Goal: Information Seeking & Learning: Learn about a topic

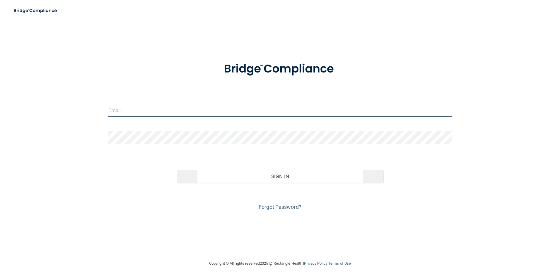
type input "[EMAIL_ADDRESS][DOMAIN_NAME]"
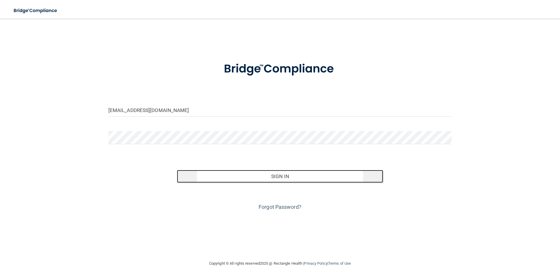
click at [244, 180] on button "Sign In" at bounding box center [280, 176] width 206 height 13
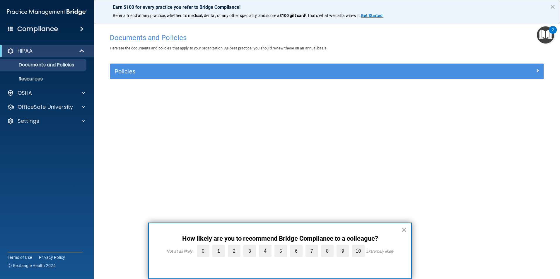
click at [44, 55] on div "HIPAA" at bounding box center [47, 51] width 94 height 12
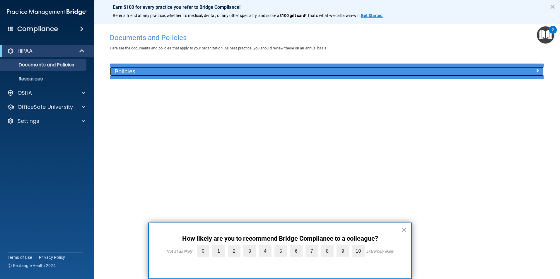
click at [145, 72] on h5 "Policies" at bounding box center [272, 71] width 316 height 6
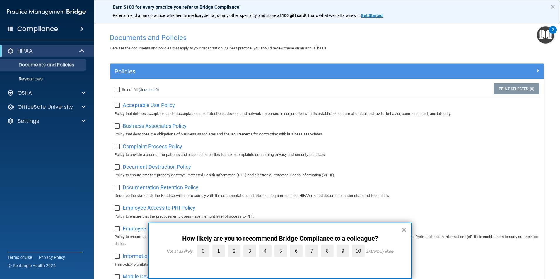
click at [403, 230] on button "×" at bounding box center [404, 229] width 6 height 9
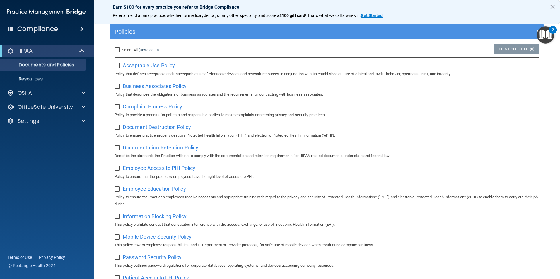
scroll to position [29, 0]
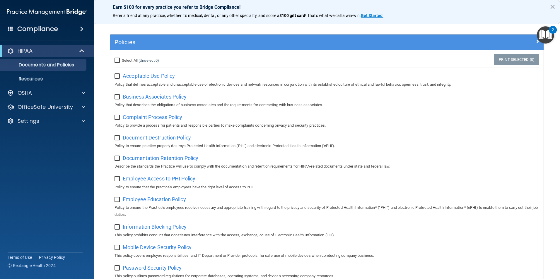
click at [115, 60] on input "Select All (Unselect 0) Unselect All" at bounding box center [117, 60] width 7 height 5
checkbox input "true"
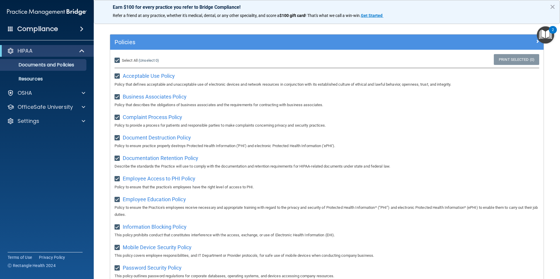
checkbox input "true"
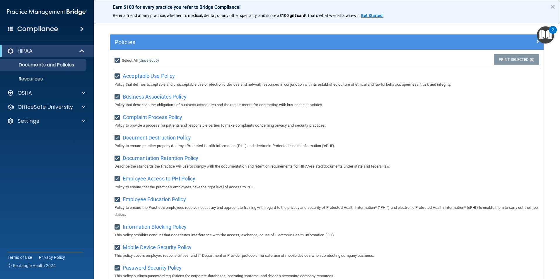
checkbox input "true"
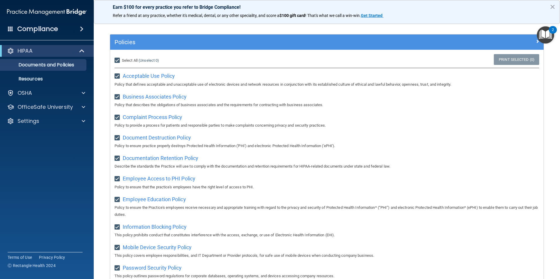
checkbox input "true"
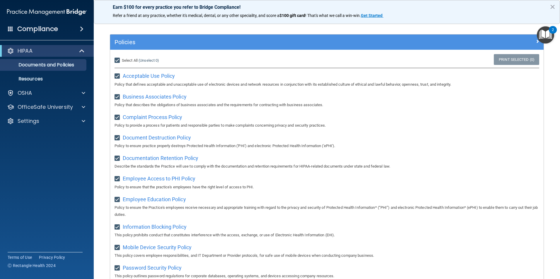
checkbox input "true"
click at [115, 60] on input "Select All (Unselect 21) Unselect All" at bounding box center [117, 60] width 7 height 5
checkbox input "false"
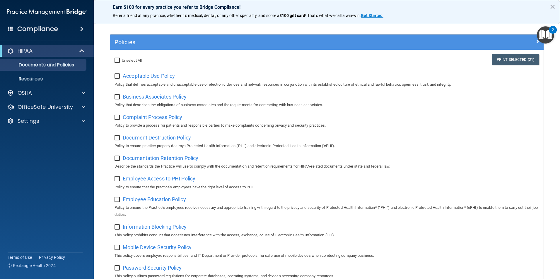
checkbox input "false"
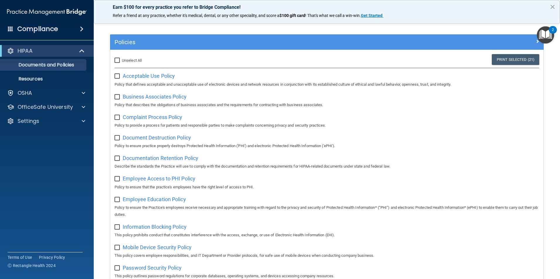
checkbox input "false"
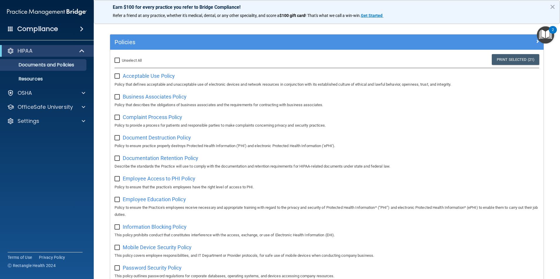
checkbox input "false"
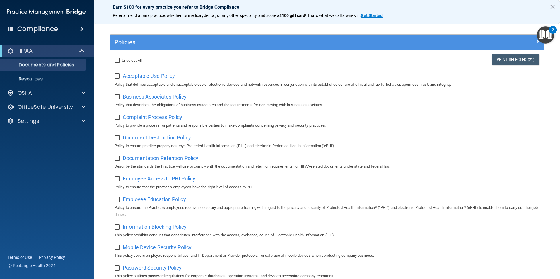
checkbox input "false"
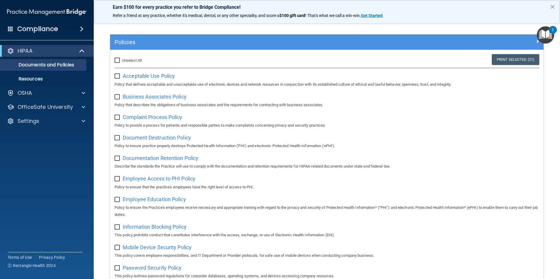
checkbox input "false"
click at [115, 60] on input "Select All (Unselect 0) Unselect All" at bounding box center [117, 60] width 7 height 5
checkbox input "true"
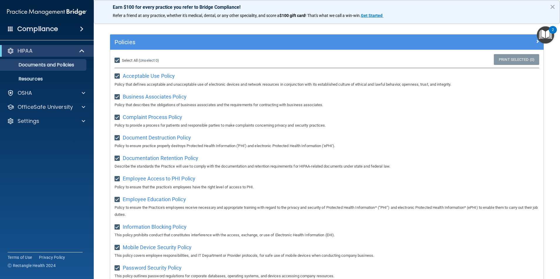
checkbox input "true"
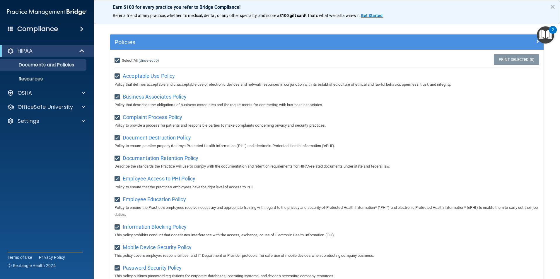
checkbox input "true"
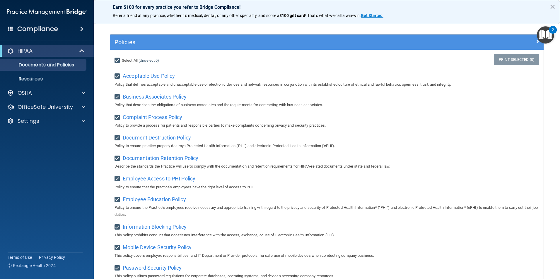
checkbox input "true"
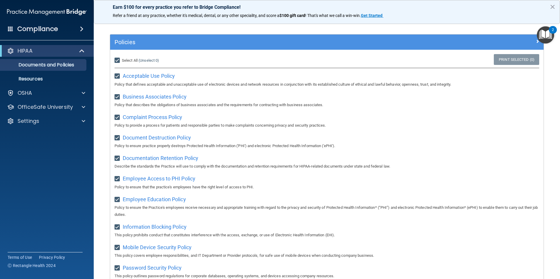
checkbox input "true"
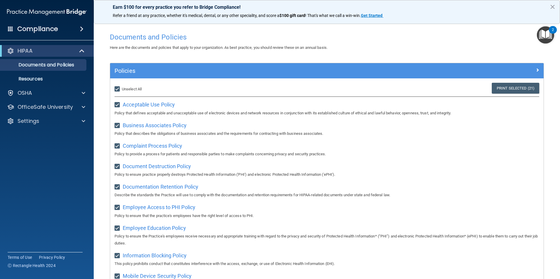
scroll to position [0, 0]
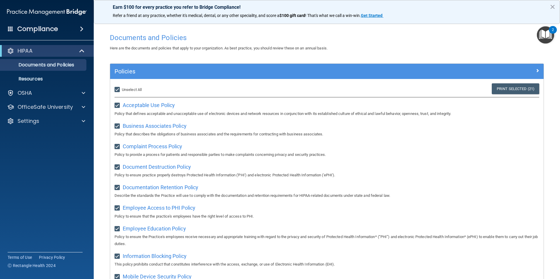
click at [119, 92] on input "Select All (Unselect 21) Unselect All" at bounding box center [117, 90] width 7 height 5
checkbox input "false"
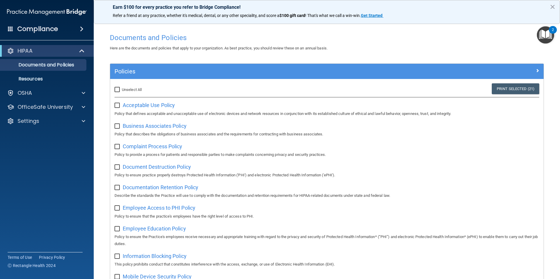
checkbox input "false"
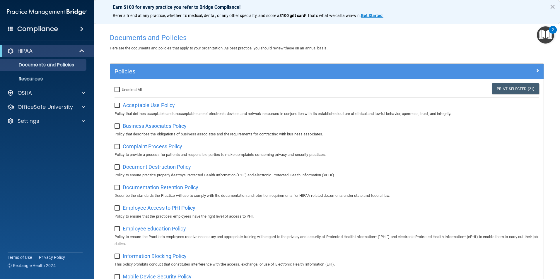
checkbox input "false"
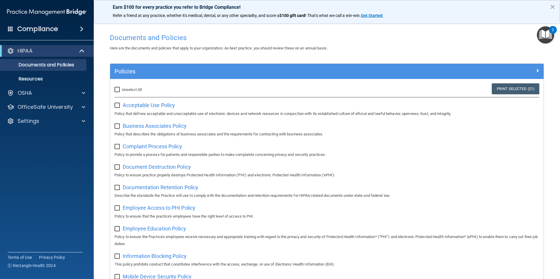
checkbox input "false"
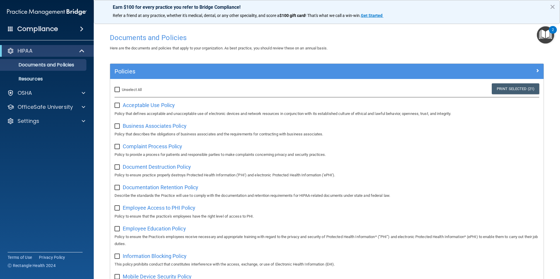
checkbox input "false"
click at [132, 105] on span "Acceptable Use Policy" at bounding box center [149, 105] width 52 height 6
click at [55, 93] on div "OSHA" at bounding box center [39, 93] width 73 height 7
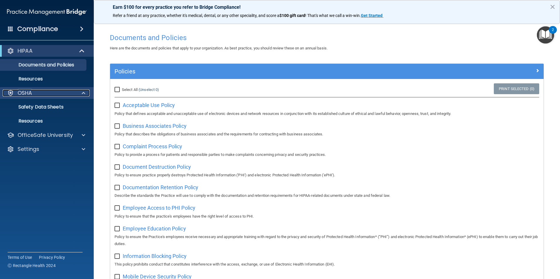
click at [43, 96] on div "OSHA" at bounding box center [39, 93] width 73 height 7
click at [44, 95] on div "OSHA" at bounding box center [39, 93] width 73 height 7
click at [48, 102] on link "Safety Data Sheets" at bounding box center [40, 107] width 92 height 12
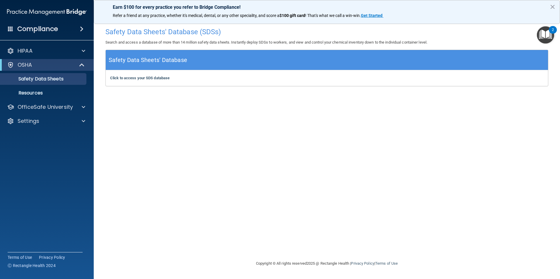
click at [61, 31] on div "Compliance" at bounding box center [47, 29] width 94 height 13
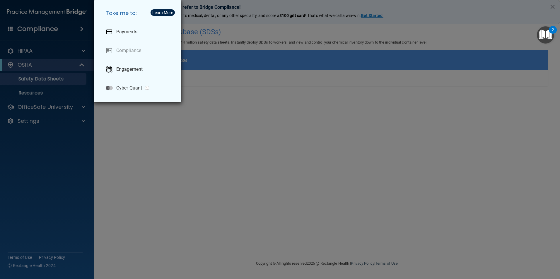
click at [28, 58] on div "Take me to: Payments Compliance Engagement Cyber Quant" at bounding box center [280, 139] width 560 height 279
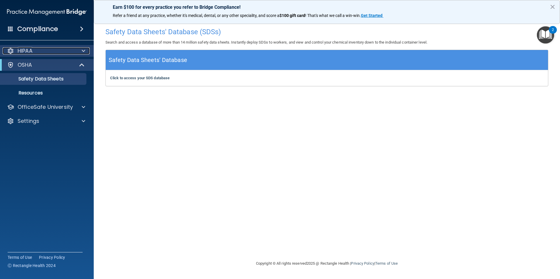
click at [39, 53] on div "HIPAA" at bounding box center [39, 50] width 73 height 7
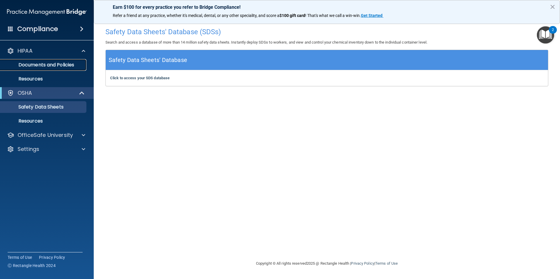
click at [44, 64] on p "Documents and Policies" at bounding box center [44, 65] width 80 height 6
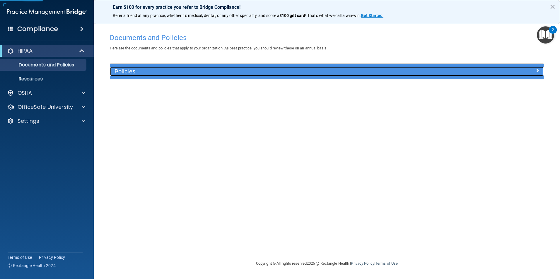
click at [121, 69] on h5 "Policies" at bounding box center [272, 71] width 316 height 6
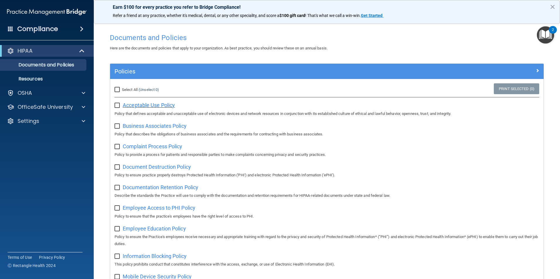
click at [140, 105] on span "Acceptable Use Policy" at bounding box center [149, 105] width 52 height 6
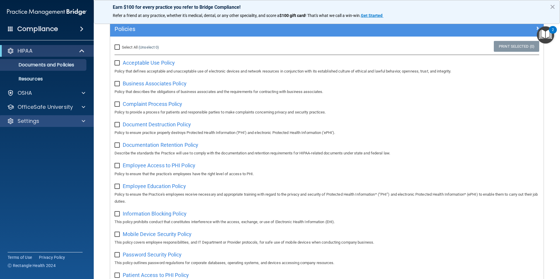
scroll to position [88, 0]
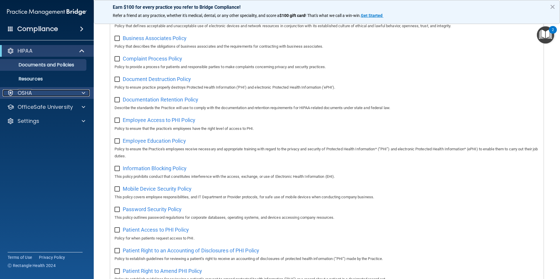
click at [60, 95] on div "OSHA" at bounding box center [39, 93] width 73 height 7
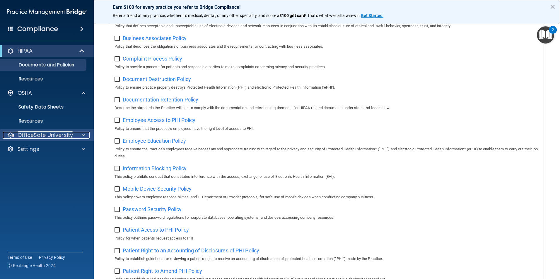
click at [58, 136] on p "OfficeSafe University" at bounding box center [45, 135] width 55 height 7
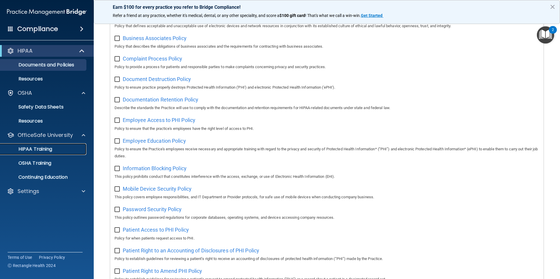
click at [51, 151] on p "HIPAA Training" at bounding box center [28, 149] width 48 height 6
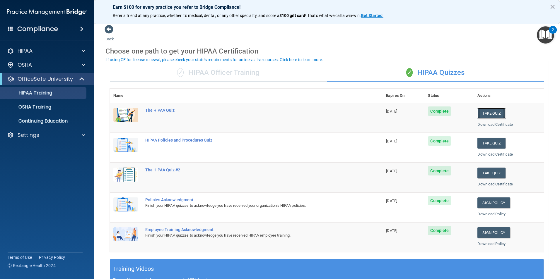
click at [483, 113] on button "Take Quiz" at bounding box center [491, 113] width 28 height 11
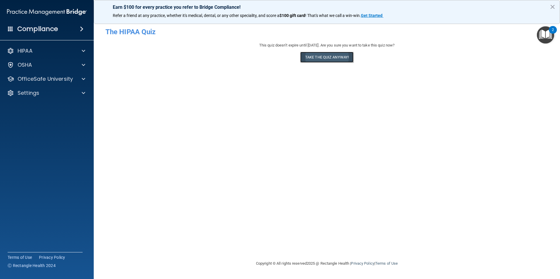
click at [316, 59] on button "Take the quiz anyway!" at bounding box center [326, 57] width 53 height 11
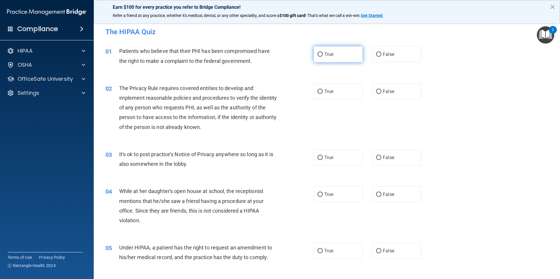
click at [334, 57] on label "True" at bounding box center [338, 54] width 49 height 16
click at [323, 57] on input "True" at bounding box center [319, 54] width 5 height 4
radio input "true"
click at [327, 92] on span "True" at bounding box center [328, 92] width 9 height 6
click at [323, 92] on input "True" at bounding box center [319, 92] width 5 height 4
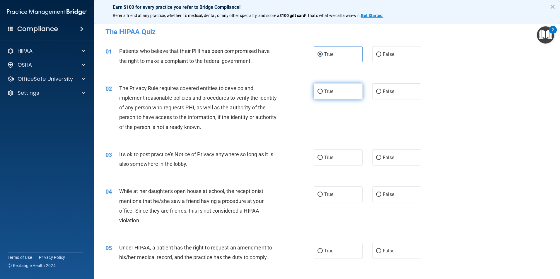
radio input "true"
click at [379, 154] on label "False" at bounding box center [396, 158] width 49 height 16
click at [379, 156] on input "False" at bounding box center [378, 158] width 5 height 4
radio input "true"
click at [390, 195] on span "False" at bounding box center [388, 195] width 11 height 6
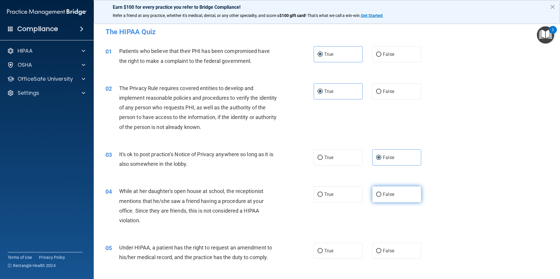
click at [381, 195] on input "False" at bounding box center [378, 195] width 5 height 4
radio input "true"
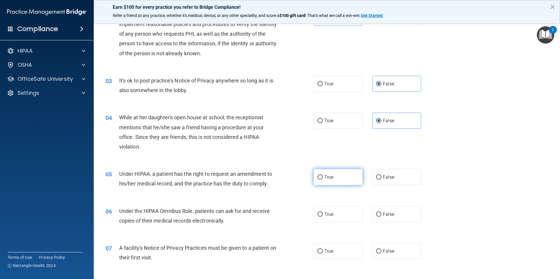
scroll to position [146, 0]
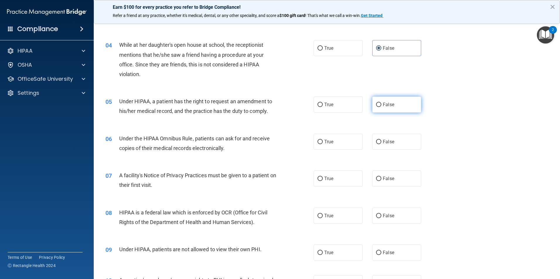
click at [388, 103] on span "False" at bounding box center [388, 105] width 11 height 6
click at [381, 103] on input "False" at bounding box center [378, 105] width 5 height 4
radio input "true"
click at [346, 146] on label "True" at bounding box center [338, 142] width 49 height 16
click at [323, 144] on input "True" at bounding box center [319, 142] width 5 height 4
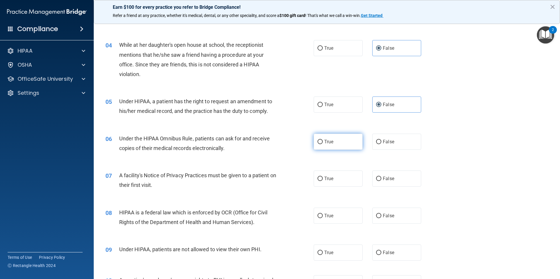
radio input "true"
click at [345, 185] on label "True" at bounding box center [338, 179] width 49 height 16
click at [323, 181] on input "True" at bounding box center [319, 179] width 5 height 4
radio input "true"
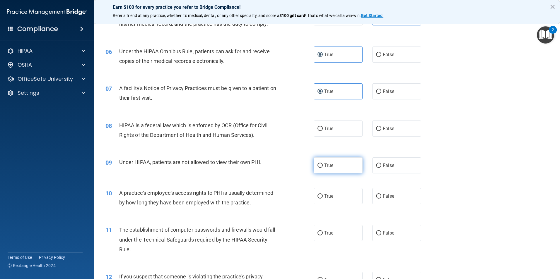
scroll to position [234, 0]
click at [338, 133] on label "True" at bounding box center [338, 128] width 49 height 16
click at [323, 131] on input "True" at bounding box center [319, 128] width 5 height 4
radio input "true"
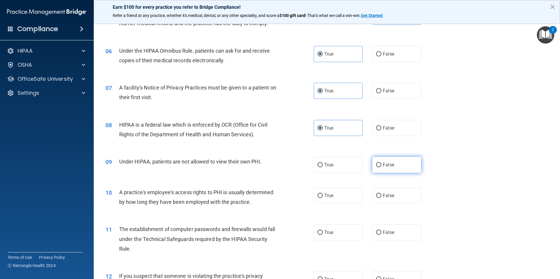
click at [398, 171] on label "False" at bounding box center [396, 165] width 49 height 16
click at [381, 167] on input "False" at bounding box center [378, 165] width 5 height 4
radio input "true"
click at [398, 194] on label "False" at bounding box center [396, 196] width 49 height 16
click at [381, 194] on input "False" at bounding box center [378, 196] width 5 height 4
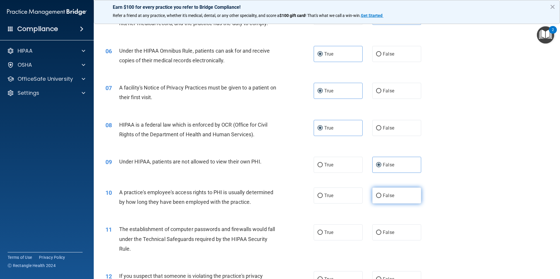
radio input "true"
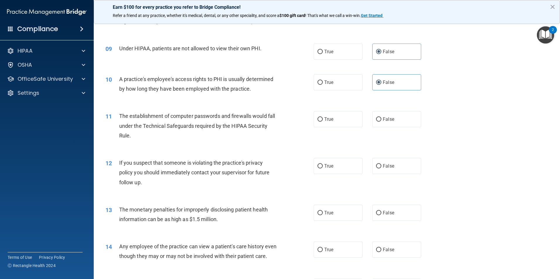
scroll to position [351, 0]
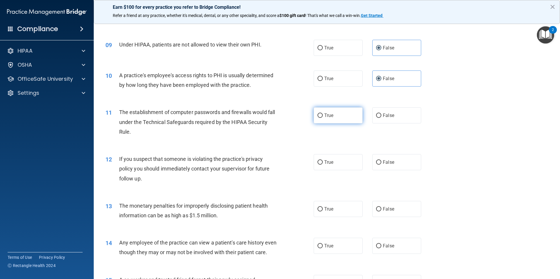
click at [355, 121] on label "True" at bounding box center [338, 115] width 49 height 16
click at [323, 118] on input "True" at bounding box center [319, 116] width 5 height 4
radio input "true"
click at [354, 162] on label "True" at bounding box center [338, 162] width 49 height 16
click at [323, 162] on input "True" at bounding box center [319, 162] width 5 height 4
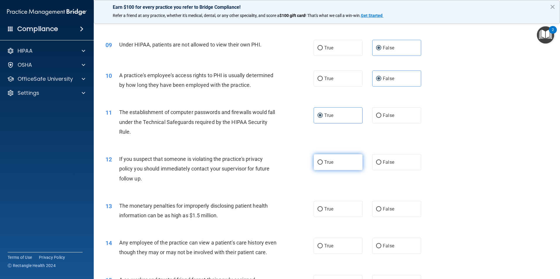
radio input "true"
click at [350, 209] on label "True" at bounding box center [338, 209] width 49 height 16
click at [323, 209] on input "True" at bounding box center [319, 209] width 5 height 4
radio input "true"
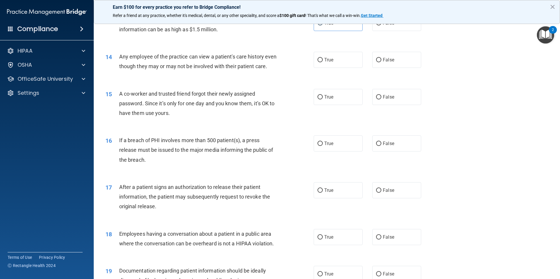
scroll to position [527, 0]
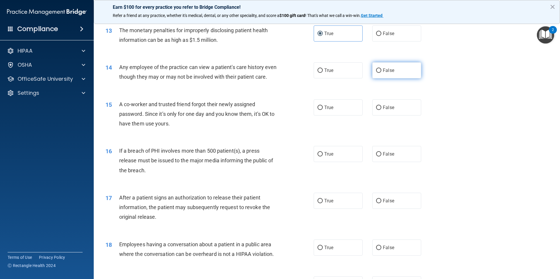
click at [376, 72] on input "False" at bounding box center [378, 71] width 5 height 4
radio input "true"
click at [393, 116] on label "False" at bounding box center [396, 108] width 49 height 16
click at [381, 110] on input "False" at bounding box center [378, 108] width 5 height 4
radio input "true"
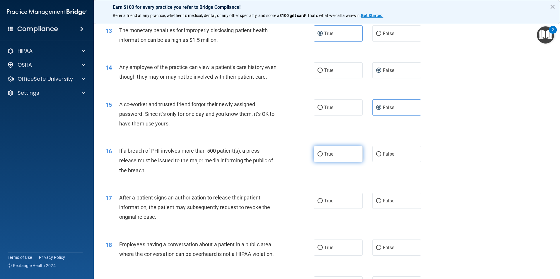
click at [339, 162] on label "True" at bounding box center [338, 154] width 49 height 16
click at [323, 157] on input "True" at bounding box center [319, 154] width 5 height 4
radio input "true"
click at [341, 208] on label "True" at bounding box center [338, 201] width 49 height 16
click at [323, 203] on input "True" at bounding box center [319, 201] width 5 height 4
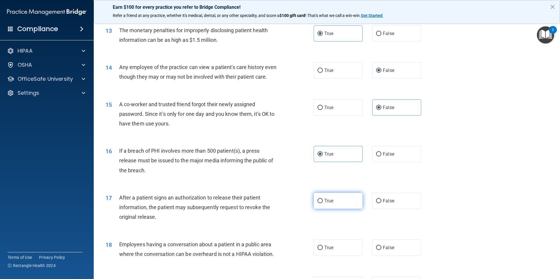
radio input "true"
click at [397, 253] on label "False" at bounding box center [396, 248] width 49 height 16
click at [381, 250] on input "False" at bounding box center [378, 248] width 5 height 4
radio input "true"
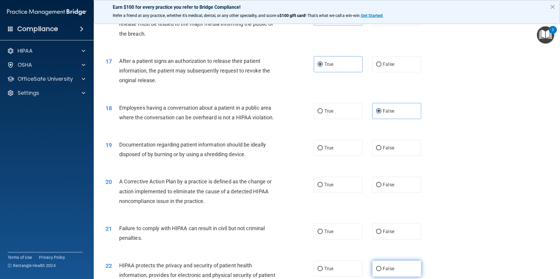
scroll to position [703, 0]
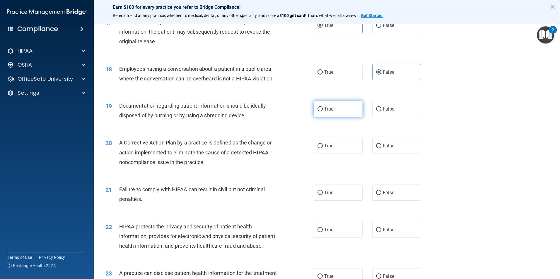
click at [338, 117] on label "True" at bounding box center [338, 109] width 49 height 16
click at [323, 112] on input "True" at bounding box center [319, 109] width 5 height 4
radio input "true"
click at [337, 154] on label "True" at bounding box center [338, 146] width 49 height 16
click at [323, 148] on input "True" at bounding box center [319, 146] width 5 height 4
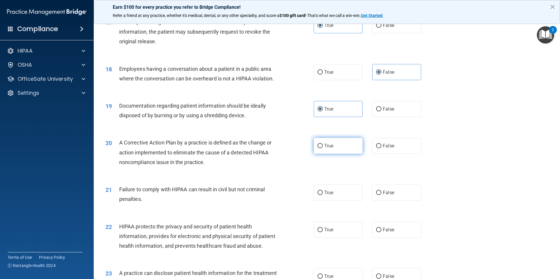
radio input "true"
click at [379, 201] on label "False" at bounding box center [396, 193] width 49 height 16
click at [379, 195] on input "False" at bounding box center [378, 193] width 5 height 4
radio input "true"
click at [334, 237] on label "True" at bounding box center [338, 230] width 49 height 16
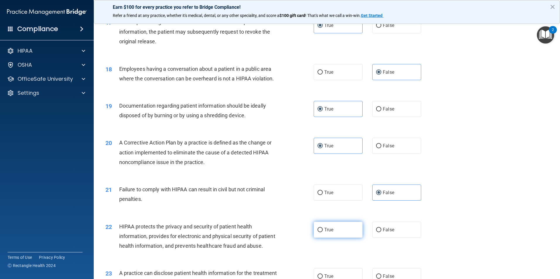
click at [323, 232] on input "True" at bounding box center [319, 230] width 5 height 4
radio input "true"
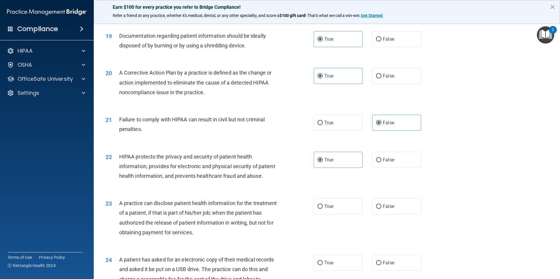
scroll to position [790, 0]
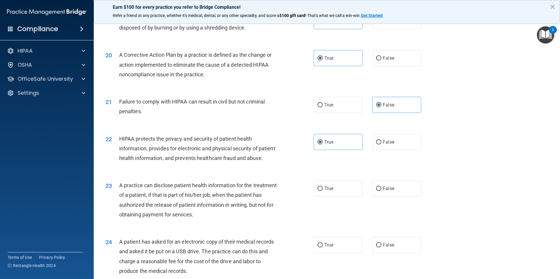
click at [399, 217] on div "23 A practice can disclose patient health information for the treatment of a pa…" at bounding box center [326, 201] width 451 height 56
click at [399, 197] on label "False" at bounding box center [396, 189] width 49 height 16
click at [381, 191] on input "False" at bounding box center [378, 189] width 5 height 4
radio input "true"
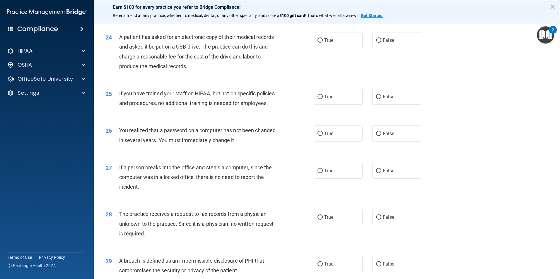
scroll to position [966, 0]
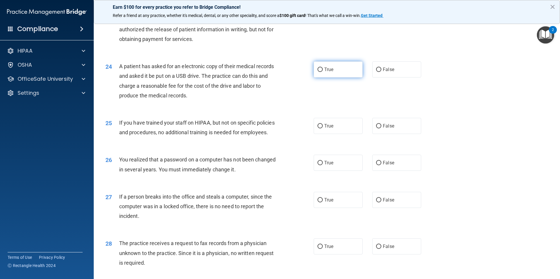
click at [335, 78] on label "True" at bounding box center [338, 69] width 49 height 16
click at [323, 72] on input "True" at bounding box center [319, 70] width 5 height 4
radio input "true"
click at [384, 134] on label "False" at bounding box center [396, 126] width 49 height 16
click at [381, 129] on input "False" at bounding box center [378, 126] width 5 height 4
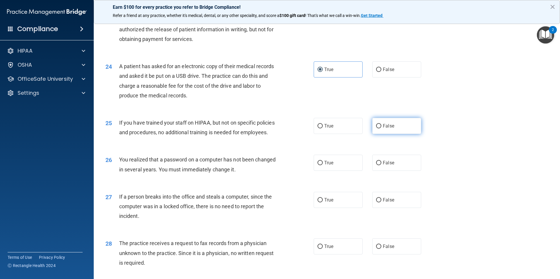
radio input "true"
click at [350, 171] on label "True" at bounding box center [338, 163] width 49 height 16
click at [323, 165] on input "True" at bounding box center [319, 163] width 5 height 4
radio input "true"
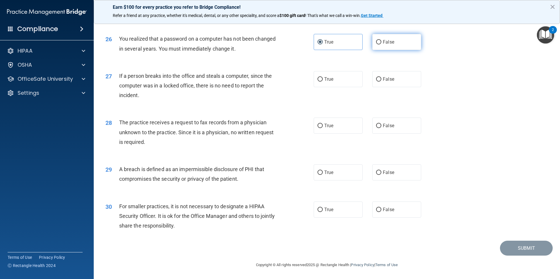
scroll to position [1116, 0]
click at [376, 123] on label "False" at bounding box center [396, 126] width 49 height 16
click at [376, 124] on input "False" at bounding box center [378, 126] width 5 height 4
radio input "true"
drag, startPoint x: 379, startPoint y: 83, endPoint x: 379, endPoint y: 118, distance: 34.5
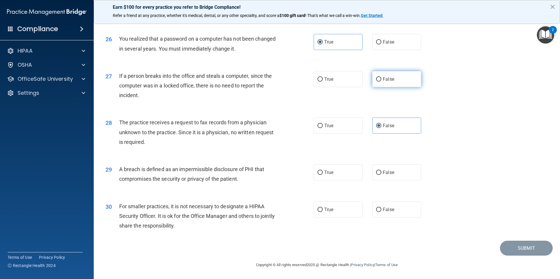
click at [379, 85] on label "False" at bounding box center [396, 79] width 49 height 16
click at [379, 82] on input "False" at bounding box center [378, 79] width 5 height 4
radio input "true"
click at [334, 171] on label "True" at bounding box center [338, 173] width 49 height 16
click at [323, 171] on input "True" at bounding box center [319, 173] width 5 height 4
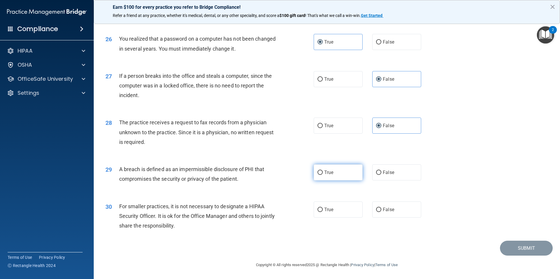
radio input "true"
click at [383, 210] on span "False" at bounding box center [388, 210] width 11 height 6
click at [381, 210] on input "False" at bounding box center [378, 210] width 5 height 4
radio input "true"
click at [512, 244] on button "Submit" at bounding box center [526, 248] width 53 height 15
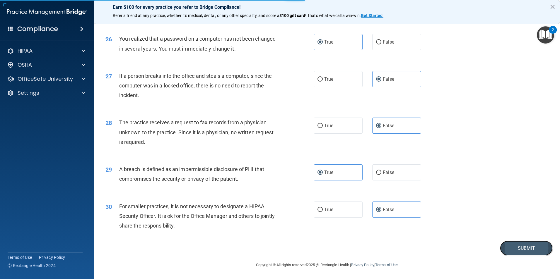
click at [519, 251] on button "Submit" at bounding box center [526, 248] width 53 height 15
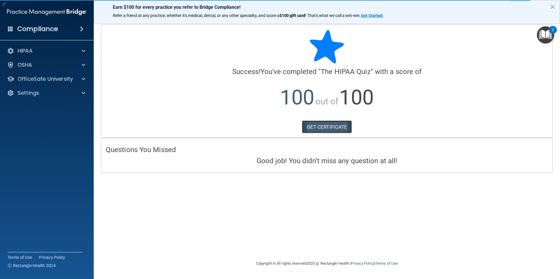
click at [337, 125] on link "GET CERTIFICATE" at bounding box center [327, 127] width 50 height 13
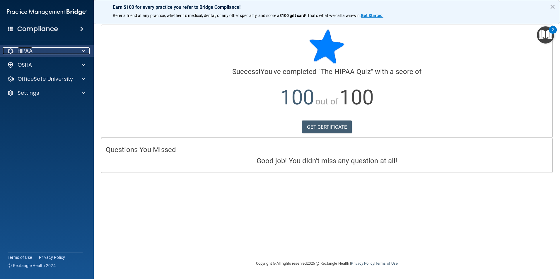
click at [47, 54] on div "HIPAA" at bounding box center [39, 50] width 73 height 7
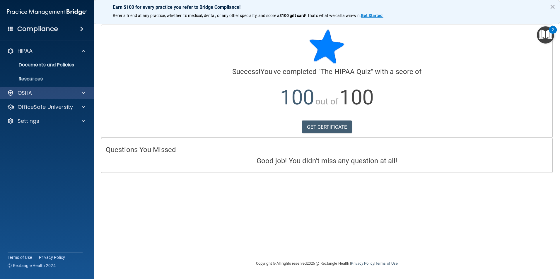
click at [47, 99] on div "OSHA" at bounding box center [47, 93] width 94 height 12
drag, startPoint x: 64, startPoint y: 93, endPoint x: 76, endPoint y: 95, distance: 11.9
click at [65, 93] on div "OSHA" at bounding box center [39, 93] width 73 height 7
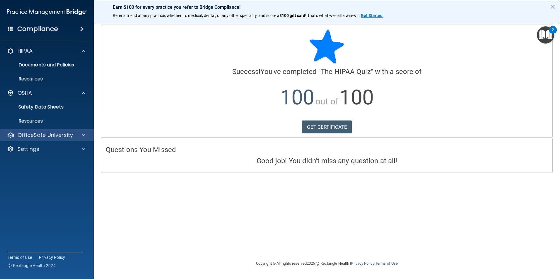
click at [73, 131] on div "OfficeSafe University" at bounding box center [47, 135] width 94 height 12
click at [71, 138] on p "OfficeSafe University" at bounding box center [45, 135] width 55 height 7
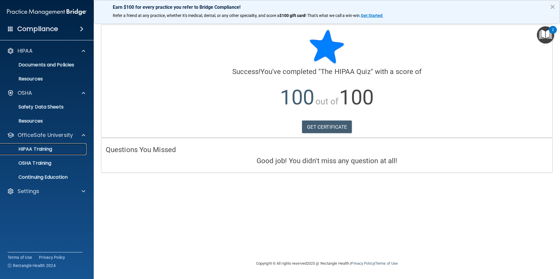
click at [61, 147] on div "HIPAA Training" at bounding box center [44, 149] width 80 height 6
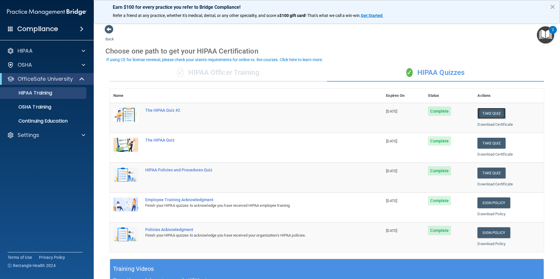
click at [491, 113] on button "Take Quiz" at bounding box center [491, 113] width 28 height 11
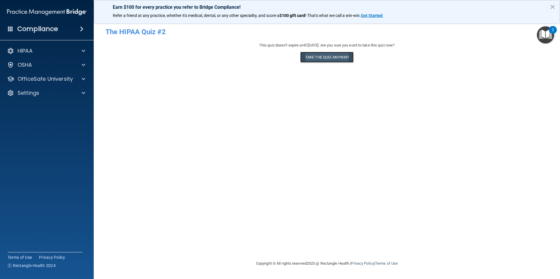
click at [324, 59] on button "Take the quiz anyway!" at bounding box center [326, 57] width 53 height 11
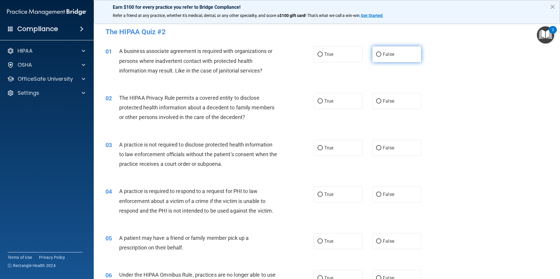
click at [383, 54] on span "False" at bounding box center [388, 55] width 11 height 6
click at [381, 54] on input "False" at bounding box center [378, 54] width 5 height 4
radio input "true"
click at [333, 102] on label "True" at bounding box center [338, 101] width 49 height 16
click at [323, 102] on input "True" at bounding box center [319, 101] width 5 height 4
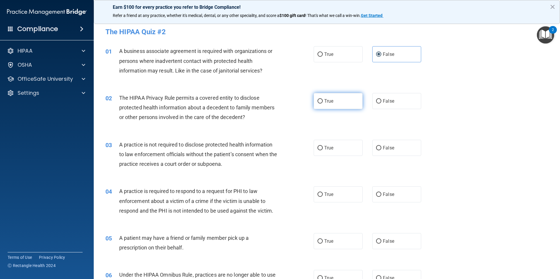
radio input "true"
click at [381, 143] on label "False" at bounding box center [396, 148] width 49 height 16
click at [381, 146] on input "False" at bounding box center [378, 148] width 5 height 4
radio input "true"
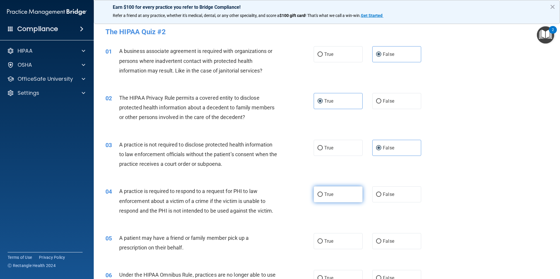
click at [350, 199] on label "True" at bounding box center [338, 194] width 49 height 16
click at [323, 197] on input "True" at bounding box center [319, 195] width 5 height 4
radio input "true"
click at [344, 238] on label "True" at bounding box center [338, 241] width 49 height 16
click at [323, 239] on input "True" at bounding box center [319, 241] width 5 height 4
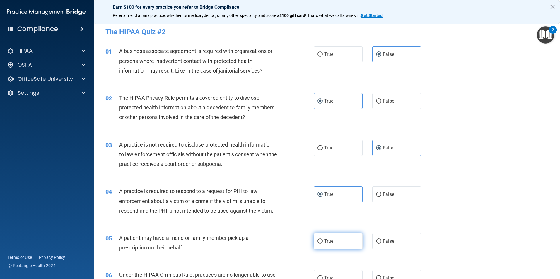
radio input "true"
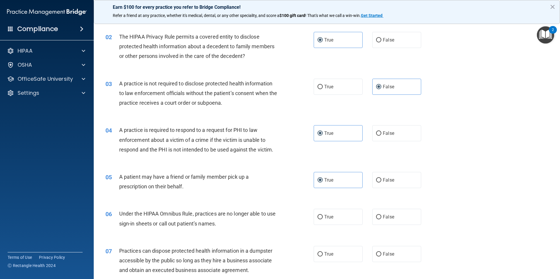
scroll to position [88, 0]
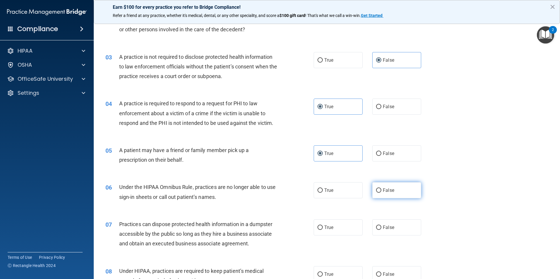
click at [406, 193] on label "False" at bounding box center [396, 190] width 49 height 16
click at [381, 193] on input "False" at bounding box center [378, 191] width 5 height 4
radio input "true"
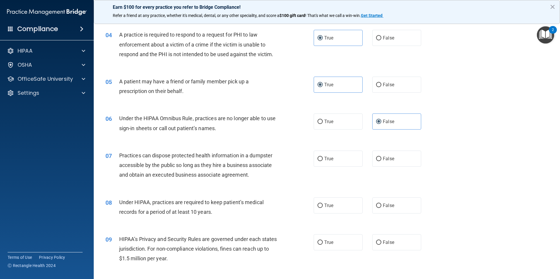
scroll to position [205, 0]
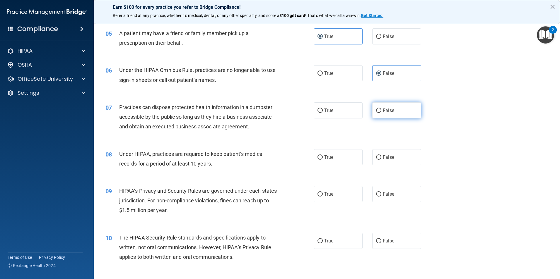
click at [407, 113] on label "False" at bounding box center [396, 110] width 49 height 16
click at [381, 113] on input "False" at bounding box center [378, 111] width 5 height 4
radio input "true"
click at [405, 164] on label "False" at bounding box center [396, 157] width 49 height 16
click at [381, 160] on input "False" at bounding box center [378, 157] width 5 height 4
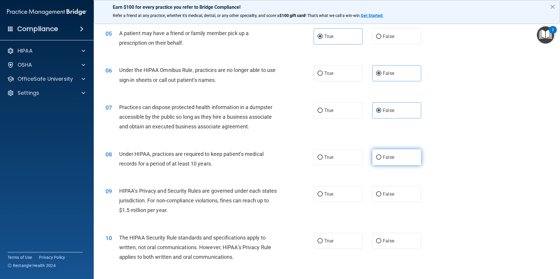
radio input "true"
click at [401, 188] on label "False" at bounding box center [396, 194] width 49 height 16
click at [381, 192] on input "False" at bounding box center [378, 194] width 5 height 4
radio input "true"
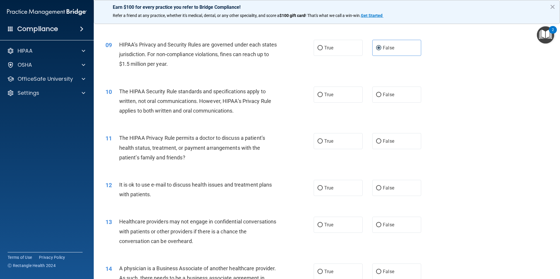
scroll to position [381, 0]
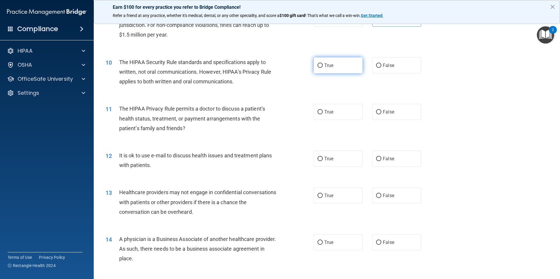
click at [332, 71] on label "True" at bounding box center [338, 65] width 49 height 16
click at [323, 68] on input "True" at bounding box center [319, 66] width 5 height 4
radio input "true"
click at [332, 111] on label "True" at bounding box center [338, 112] width 49 height 16
click at [323, 111] on input "True" at bounding box center [319, 112] width 5 height 4
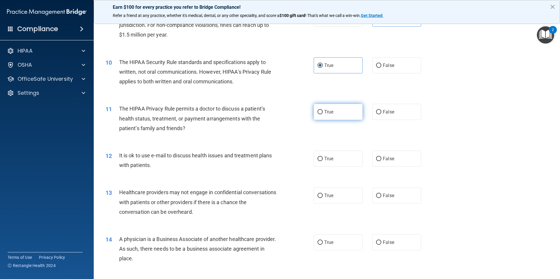
radio input "true"
click at [335, 162] on label "True" at bounding box center [338, 159] width 49 height 16
click at [323, 161] on input "True" at bounding box center [319, 159] width 5 height 4
radio input "true"
drag, startPoint x: 380, startPoint y: 184, endPoint x: 382, endPoint y: 189, distance: 4.6
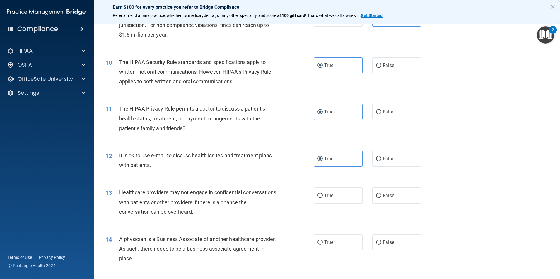
click at [380, 185] on div "13 Healthcare providers may not engage in confidential conversations with patie…" at bounding box center [326, 203] width 451 height 47
click at [382, 191] on label "False" at bounding box center [396, 196] width 49 height 16
click at [381, 194] on input "False" at bounding box center [378, 196] width 5 height 4
radio input "true"
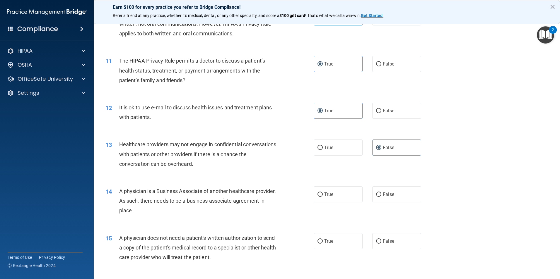
scroll to position [439, 0]
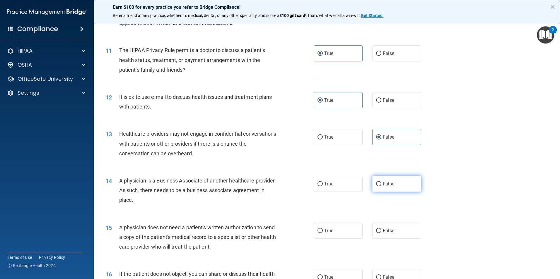
click at [393, 187] on label "False" at bounding box center [396, 184] width 49 height 16
click at [381, 186] on input "False" at bounding box center [378, 184] width 5 height 4
radio input "true"
click at [347, 232] on label "True" at bounding box center [338, 231] width 49 height 16
click at [323, 232] on input "True" at bounding box center [319, 231] width 5 height 4
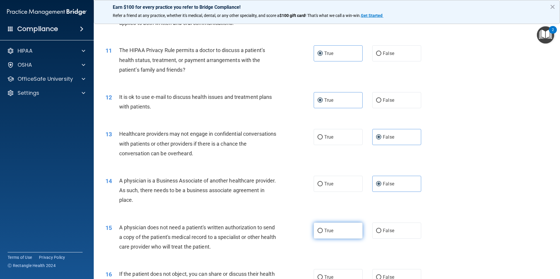
radio input "true"
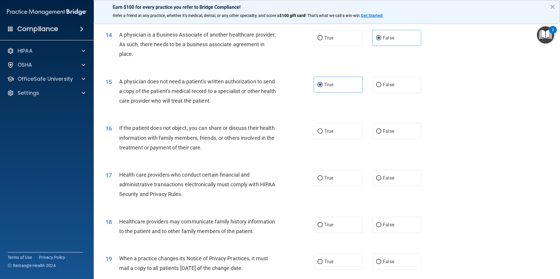
scroll to position [585, 0]
click at [343, 177] on label "True" at bounding box center [338, 178] width 49 height 16
click at [323, 177] on input "True" at bounding box center [319, 178] width 5 height 4
radio input "true"
click at [331, 227] on span "True" at bounding box center [328, 225] width 9 height 6
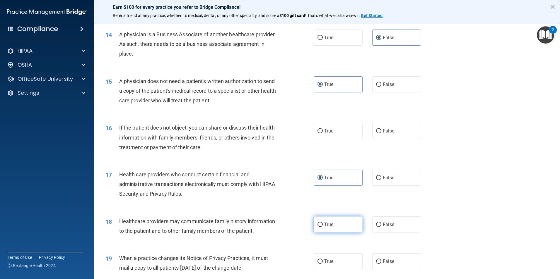
click at [323, 227] on input "True" at bounding box center [319, 225] width 5 height 4
radio input "true"
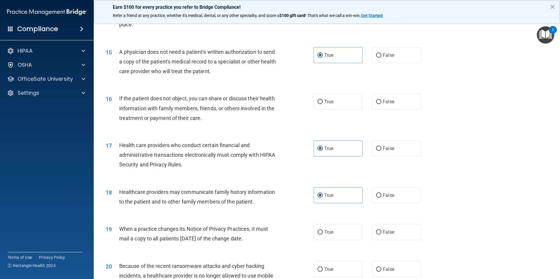
scroll to position [644, 0]
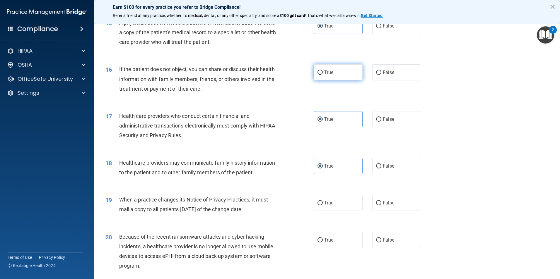
click at [332, 79] on label "True" at bounding box center [338, 72] width 49 height 16
click at [323, 75] on input "True" at bounding box center [319, 73] width 5 height 4
radio input "true"
click at [385, 170] on label "False" at bounding box center [396, 166] width 49 height 16
click at [381, 169] on input "False" at bounding box center [378, 166] width 5 height 4
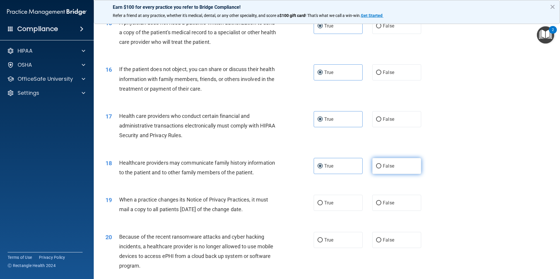
radio input "true"
radio input "false"
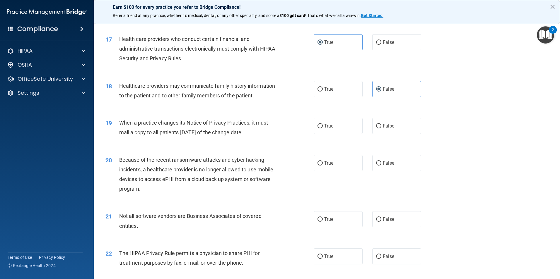
scroll to position [732, 0]
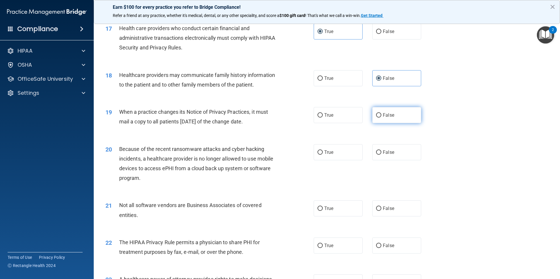
click at [381, 119] on label "False" at bounding box center [396, 115] width 49 height 16
click at [381, 118] on input "False" at bounding box center [378, 115] width 5 height 4
radio input "true"
click at [383, 153] on span "False" at bounding box center [388, 153] width 11 height 6
click at [381, 153] on input "False" at bounding box center [378, 152] width 5 height 4
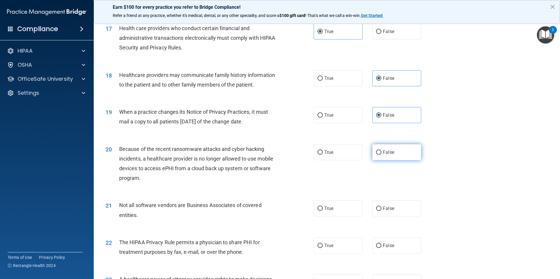
radio input "true"
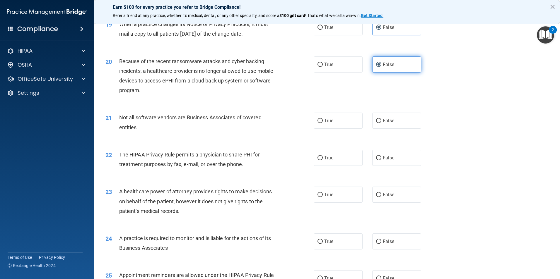
scroll to position [849, 0]
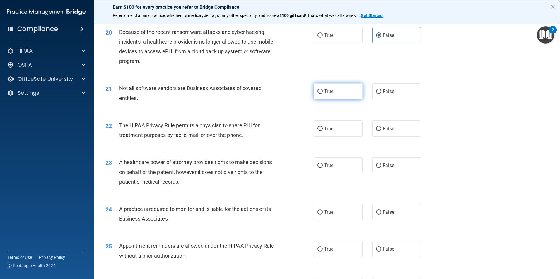
click at [331, 95] on label "True" at bounding box center [338, 91] width 49 height 16
click at [323, 94] on input "True" at bounding box center [319, 92] width 5 height 4
radio input "true"
click at [337, 132] on label "True" at bounding box center [338, 129] width 49 height 16
click at [323, 131] on input "True" at bounding box center [319, 129] width 5 height 4
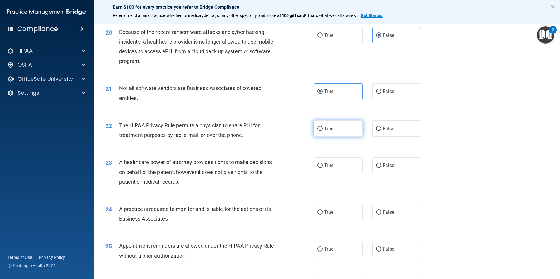
radio input "true"
click at [379, 163] on label "False" at bounding box center [396, 165] width 49 height 16
click at [379, 164] on input "False" at bounding box center [378, 166] width 5 height 4
radio input "true"
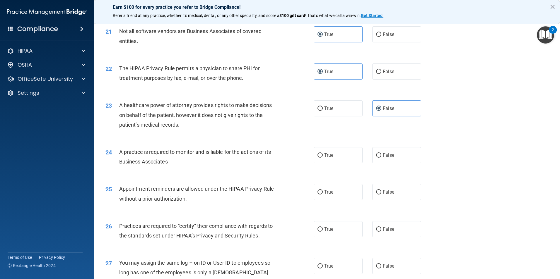
scroll to position [908, 0]
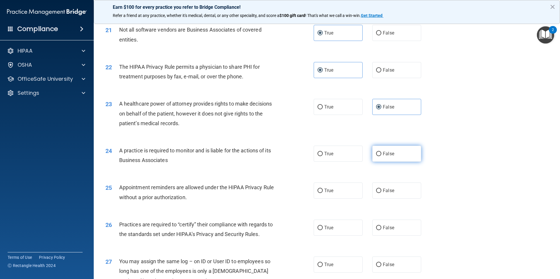
click at [388, 158] on label "False" at bounding box center [396, 154] width 49 height 16
click at [381, 156] on input "False" at bounding box center [378, 154] width 5 height 4
radio input "true"
click at [344, 189] on label "True" at bounding box center [338, 191] width 49 height 16
click at [323, 189] on input "True" at bounding box center [319, 191] width 5 height 4
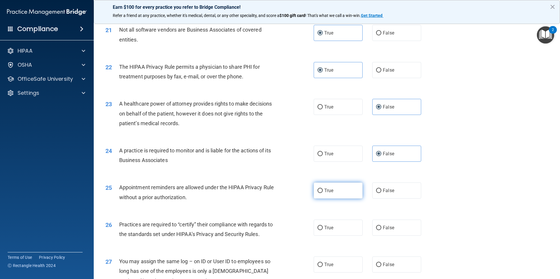
radio input "true"
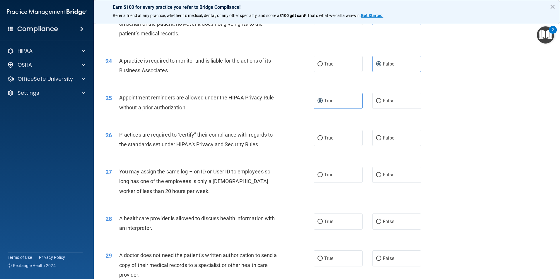
scroll to position [1025, 0]
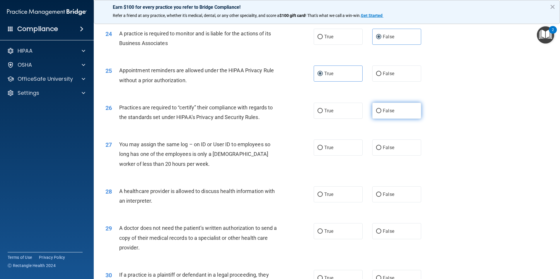
click at [388, 117] on label "False" at bounding box center [396, 111] width 49 height 16
click at [381, 113] on input "False" at bounding box center [378, 111] width 5 height 4
radio input "true"
click at [388, 152] on label "False" at bounding box center [396, 148] width 49 height 16
click at [381, 150] on input "False" at bounding box center [378, 148] width 5 height 4
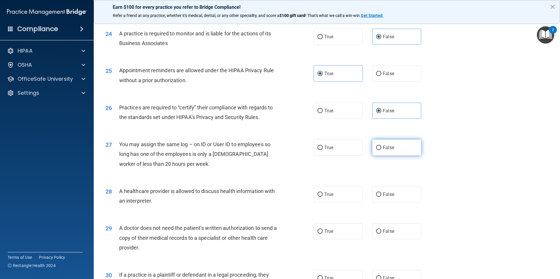
radio input "true"
click at [348, 193] on label "True" at bounding box center [338, 194] width 49 height 16
click at [323, 193] on input "True" at bounding box center [319, 195] width 5 height 4
radio input "true"
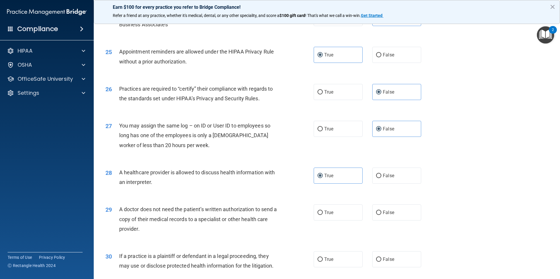
scroll to position [1054, 0]
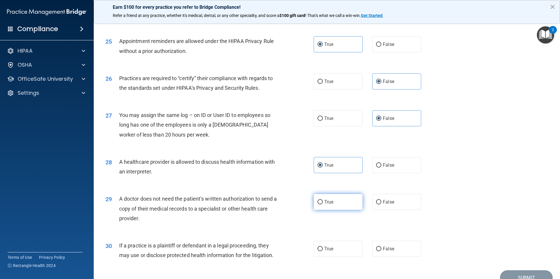
click at [333, 203] on label "True" at bounding box center [338, 202] width 49 height 16
click at [323, 203] on input "True" at bounding box center [319, 202] width 5 height 4
radio input "true"
drag, startPoint x: 336, startPoint y: 253, endPoint x: 341, endPoint y: 249, distance: 5.6
click at [338, 251] on label "True" at bounding box center [338, 249] width 49 height 16
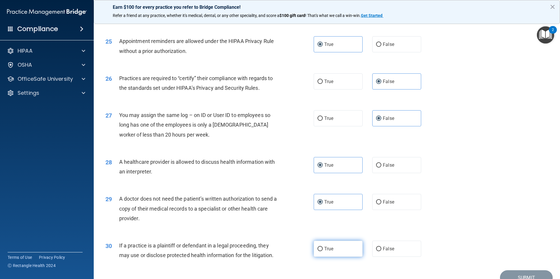
click at [323, 251] on input "True" at bounding box center [319, 249] width 5 height 4
radio input "true"
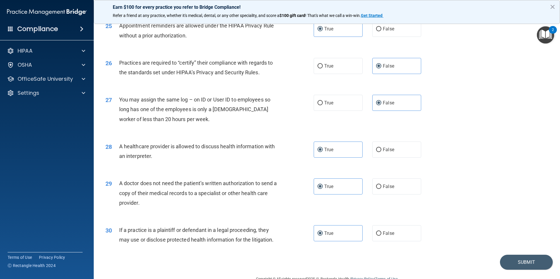
scroll to position [1083, 0]
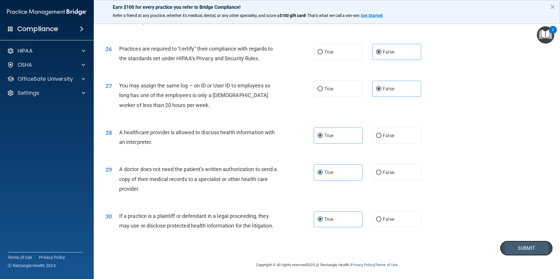
click at [525, 251] on button "Submit" at bounding box center [526, 248] width 53 height 15
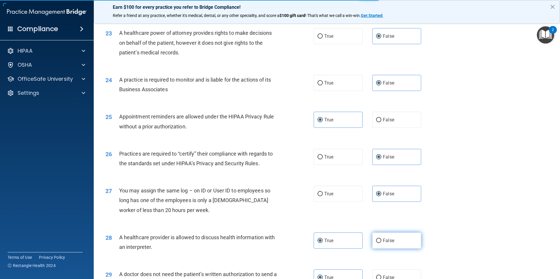
scroll to position [966, 0]
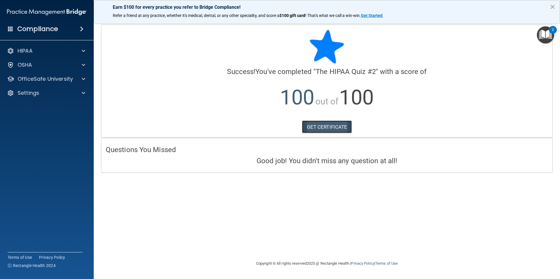
click at [331, 129] on link "GET CERTIFICATE" at bounding box center [327, 127] width 50 height 13
click at [59, 51] on div "HIPAA" at bounding box center [39, 50] width 73 height 7
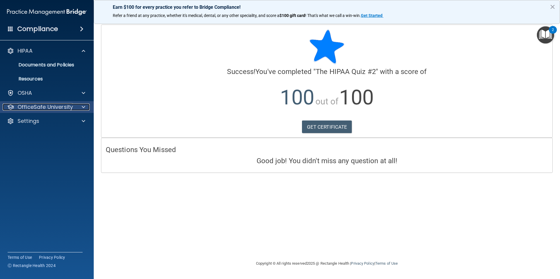
click at [49, 106] on p "OfficeSafe University" at bounding box center [45, 107] width 55 height 7
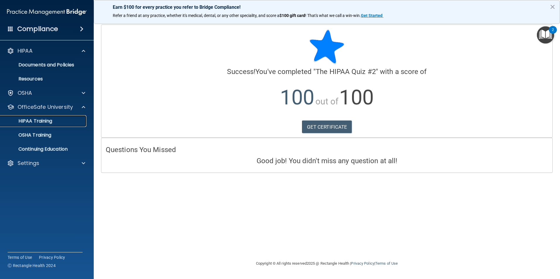
click at [56, 121] on div "HIPAA Training" at bounding box center [44, 121] width 80 height 6
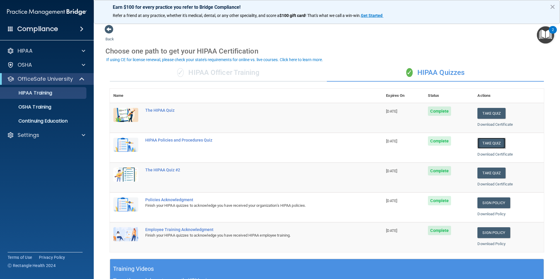
click at [485, 143] on button "Take Quiz" at bounding box center [491, 143] width 28 height 11
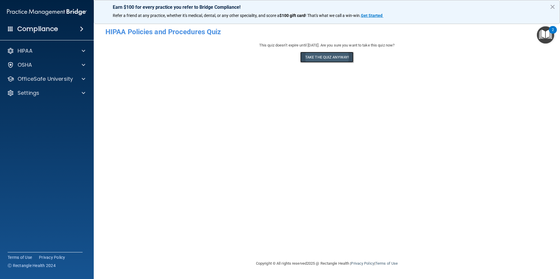
click at [335, 56] on button "Take the quiz anyway!" at bounding box center [326, 57] width 53 height 11
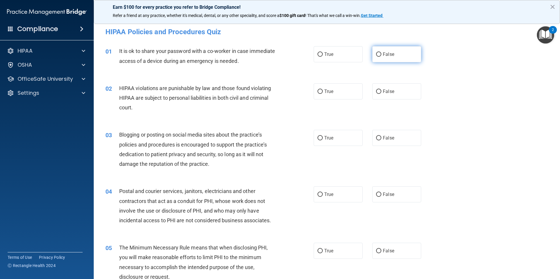
click at [376, 51] on label "False" at bounding box center [396, 54] width 49 height 16
click at [376, 52] on input "False" at bounding box center [378, 54] width 5 height 4
radio input "true"
click at [331, 93] on span "True" at bounding box center [328, 92] width 9 height 6
click at [323, 93] on input "True" at bounding box center [319, 92] width 5 height 4
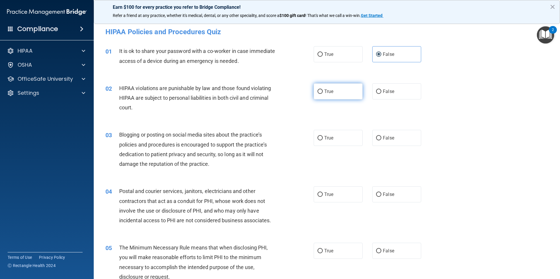
radio input "true"
drag, startPoint x: 372, startPoint y: 129, endPoint x: 389, endPoint y: 149, distance: 26.6
click at [372, 129] on div "03 Blogging or posting on social media sites about the practice’s policies and …" at bounding box center [326, 151] width 451 height 56
click at [389, 149] on div "03 Blogging or posting on social media sites about the practice’s policies and …" at bounding box center [326, 151] width 451 height 56
click at [391, 140] on span "False" at bounding box center [388, 138] width 11 height 6
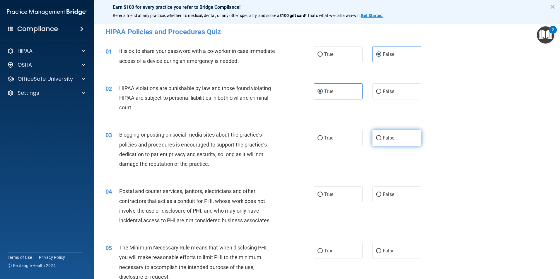
click at [381, 140] on input "False" at bounding box center [378, 138] width 5 height 4
radio input "true"
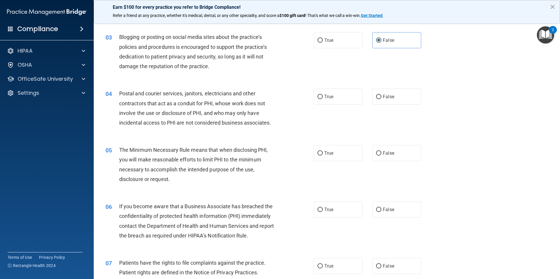
scroll to position [117, 0]
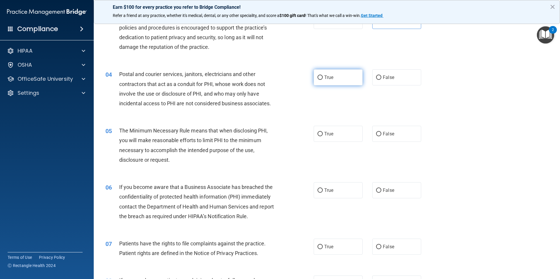
click at [328, 76] on span "True" at bounding box center [328, 78] width 9 height 6
click at [323, 76] on input "True" at bounding box center [319, 78] width 5 height 4
radio input "true"
click at [325, 141] on label "True" at bounding box center [338, 134] width 49 height 16
click at [323, 136] on input "True" at bounding box center [319, 134] width 5 height 4
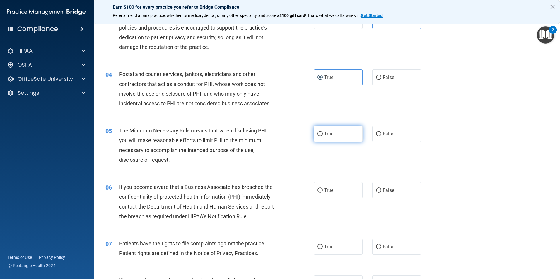
radio input "true"
click at [383, 184] on label "False" at bounding box center [396, 190] width 49 height 16
click at [381, 189] on input "False" at bounding box center [378, 191] width 5 height 4
radio input "true"
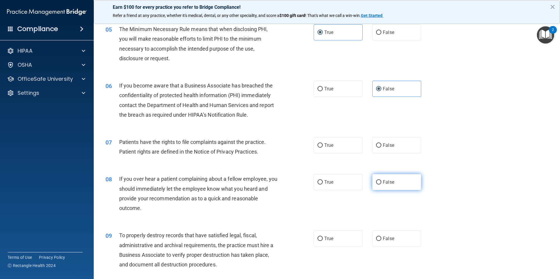
scroll to position [234, 0]
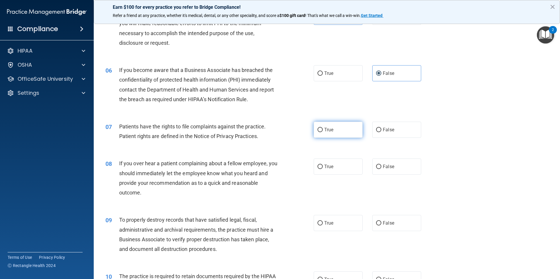
click at [331, 124] on label "True" at bounding box center [338, 130] width 49 height 16
click at [323, 128] on input "True" at bounding box center [319, 130] width 5 height 4
radio input "true"
click at [384, 167] on span "False" at bounding box center [388, 167] width 11 height 6
click at [381, 167] on input "False" at bounding box center [378, 167] width 5 height 4
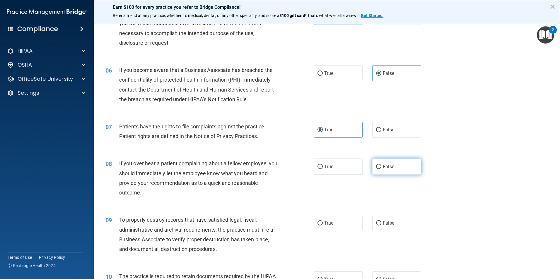
radio input "true"
click at [376, 224] on input "False" at bounding box center [378, 223] width 5 height 4
radio input "true"
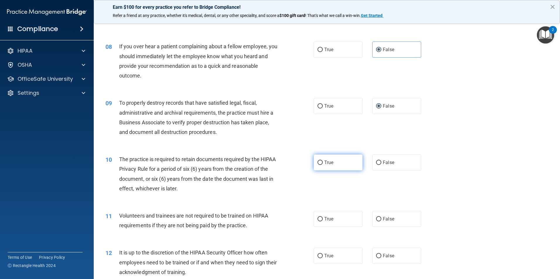
click at [339, 163] on label "True" at bounding box center [338, 163] width 49 height 16
click at [323, 163] on input "True" at bounding box center [319, 163] width 5 height 4
radio input "true"
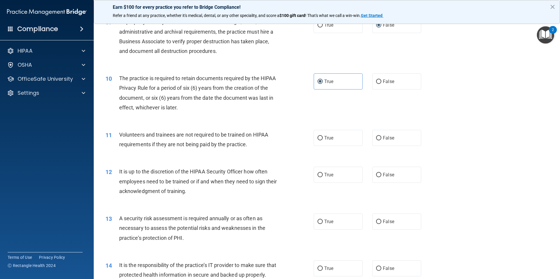
scroll to position [439, 0]
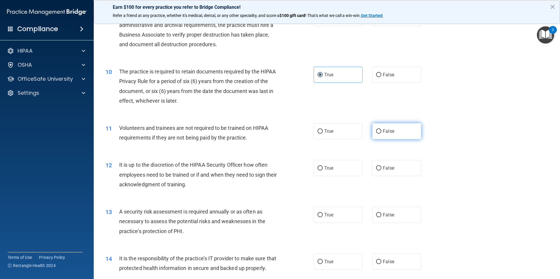
click at [383, 131] on span "False" at bounding box center [388, 132] width 11 height 6
click at [381, 131] on input "False" at bounding box center [378, 131] width 5 height 4
radio input "true"
click at [383, 165] on label "False" at bounding box center [396, 168] width 49 height 16
click at [381, 166] on input "False" at bounding box center [378, 168] width 5 height 4
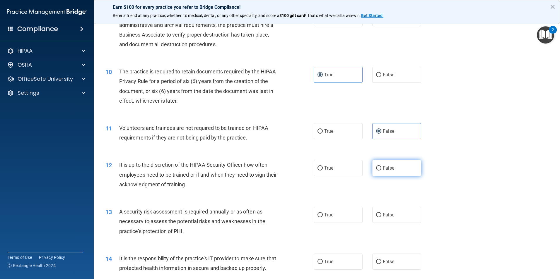
radio input "true"
click at [350, 212] on label "True" at bounding box center [338, 215] width 49 height 16
click at [323, 213] on input "True" at bounding box center [319, 215] width 5 height 4
radio input "true"
click at [380, 266] on label "False" at bounding box center [396, 262] width 49 height 16
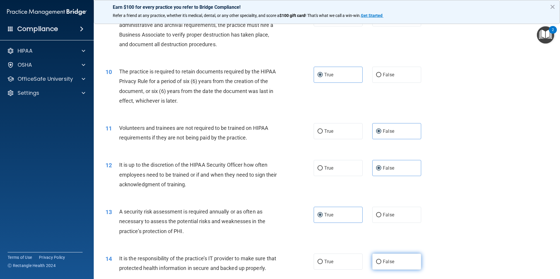
click at [380, 264] on input "False" at bounding box center [378, 262] width 5 height 4
radio input "true"
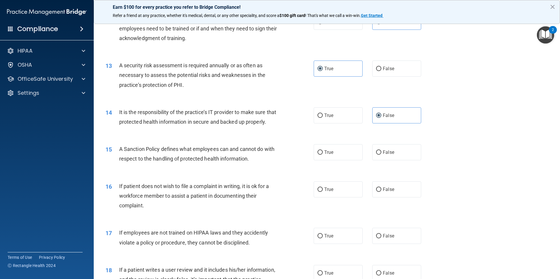
scroll to position [615, 0]
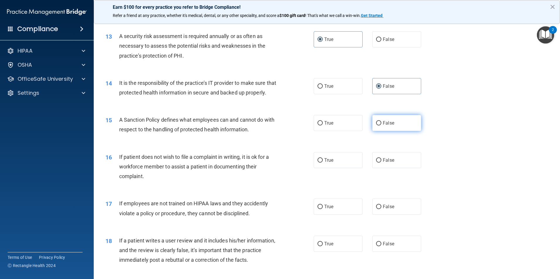
click at [376, 126] on input "False" at bounding box center [378, 123] width 5 height 4
radio input "true"
click at [326, 168] on label "True" at bounding box center [338, 160] width 49 height 16
click at [323, 163] on input "True" at bounding box center [319, 160] width 5 height 4
radio input "true"
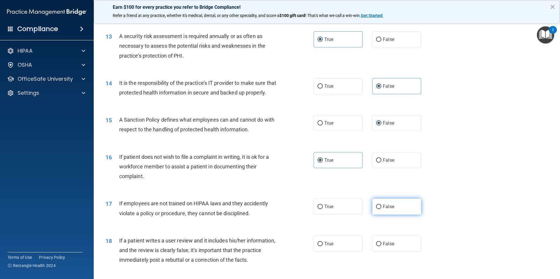
click at [401, 215] on label "False" at bounding box center [396, 207] width 49 height 16
click at [381, 209] on input "False" at bounding box center [378, 207] width 5 height 4
radio input "true"
click at [397, 252] on label "False" at bounding box center [396, 244] width 49 height 16
click at [381, 246] on input "False" at bounding box center [378, 244] width 5 height 4
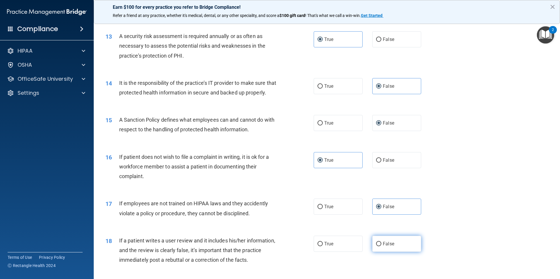
radio input "true"
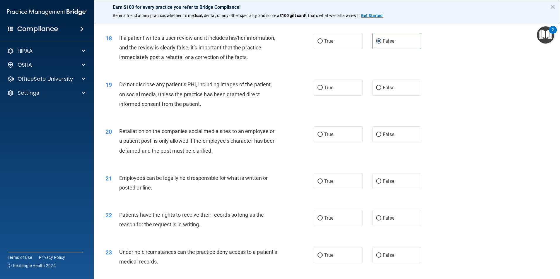
scroll to position [820, 0]
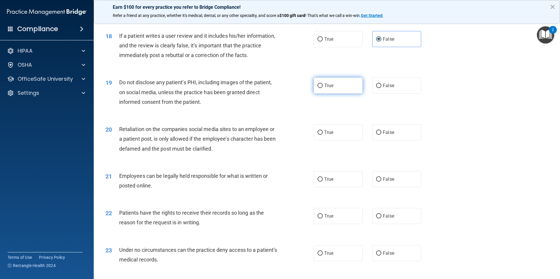
click at [331, 88] on span "True" at bounding box center [328, 86] width 9 height 6
click at [323, 88] on input "True" at bounding box center [319, 86] width 5 height 4
radio input "true"
click at [393, 141] on label "False" at bounding box center [396, 132] width 49 height 16
click at [381, 135] on input "False" at bounding box center [378, 133] width 5 height 4
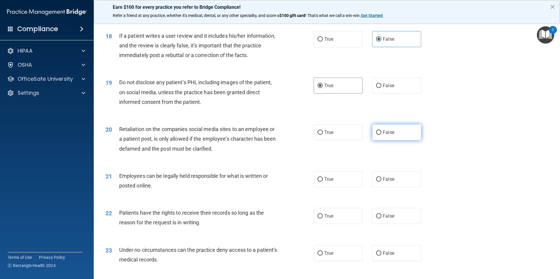
radio input "true"
click at [346, 187] on label "True" at bounding box center [338, 179] width 49 height 16
click at [323, 182] on input "True" at bounding box center [319, 179] width 5 height 4
radio input "true"
click at [388, 224] on label "False" at bounding box center [396, 216] width 49 height 16
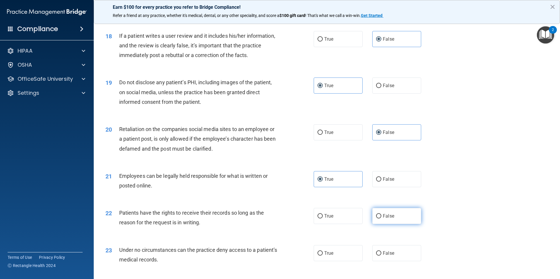
click at [381, 219] on input "False" at bounding box center [378, 216] width 5 height 4
radio input "true"
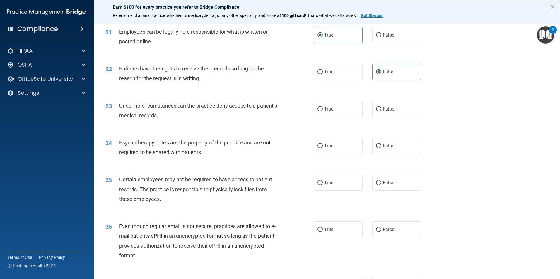
scroll to position [966, 0]
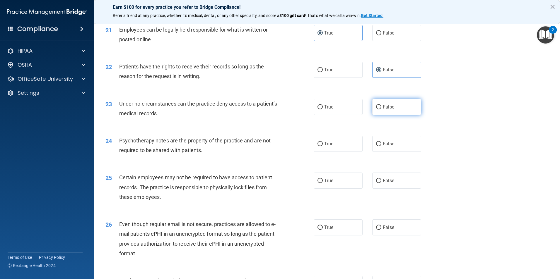
click at [383, 110] on span "False" at bounding box center [388, 107] width 11 height 6
click at [381, 109] on input "False" at bounding box center [378, 107] width 5 height 4
radio input "true"
click at [352, 152] on label "True" at bounding box center [338, 144] width 49 height 16
click at [323, 146] on input "True" at bounding box center [319, 144] width 5 height 4
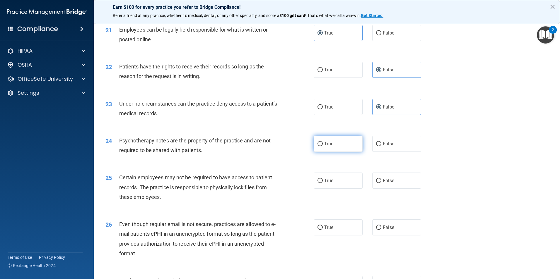
radio input "true"
click at [339, 189] on label "True" at bounding box center [338, 181] width 49 height 16
click at [323, 183] on input "True" at bounding box center [319, 181] width 5 height 4
radio input "true"
click at [340, 236] on label "True" at bounding box center [338, 228] width 49 height 16
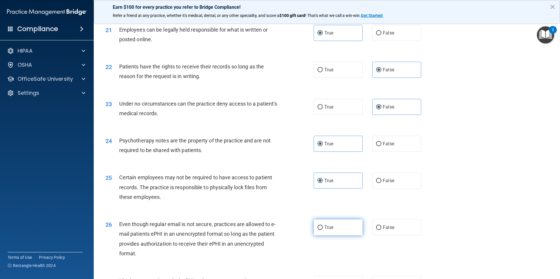
click at [323, 230] on input "True" at bounding box center [319, 228] width 5 height 4
radio input "true"
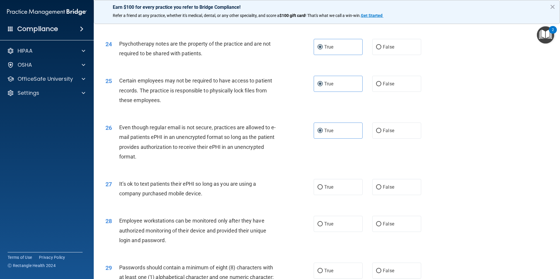
scroll to position [1083, 0]
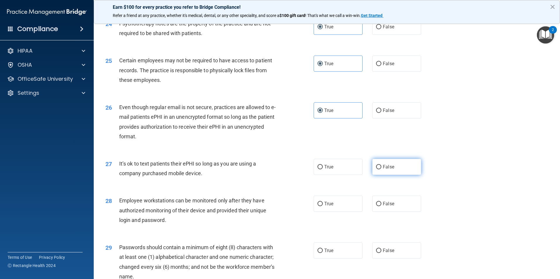
click at [382, 175] on label "False" at bounding box center [396, 167] width 49 height 16
click at [381, 169] on input "False" at bounding box center [378, 167] width 5 height 4
radio input "true"
click at [380, 212] on label "False" at bounding box center [396, 204] width 49 height 16
click at [380, 206] on input "False" at bounding box center [378, 204] width 5 height 4
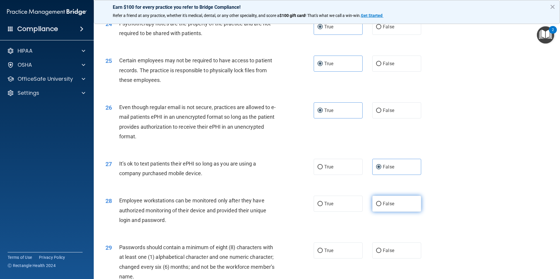
radio input "true"
click at [335, 256] on label "True" at bounding box center [338, 251] width 49 height 16
click at [323, 253] on input "True" at bounding box center [319, 251] width 5 height 4
radio input "true"
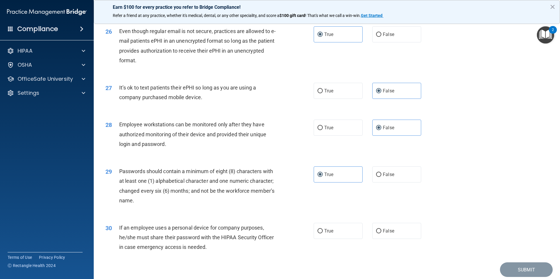
scroll to position [1190, 0]
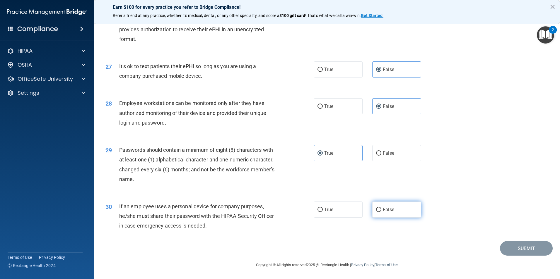
click at [398, 215] on label "False" at bounding box center [396, 210] width 49 height 16
click at [381, 212] on input "False" at bounding box center [378, 210] width 5 height 4
radio input "true"
click at [516, 251] on button "Submit" at bounding box center [526, 248] width 53 height 15
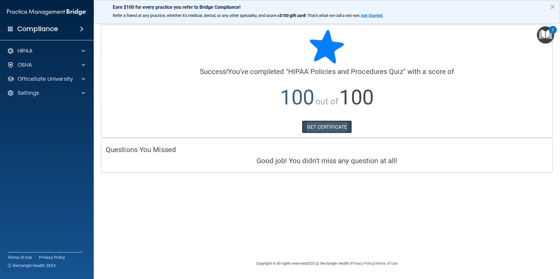
click at [331, 126] on link "GET CERTIFICATE" at bounding box center [327, 127] width 50 height 13
click at [35, 81] on p "OfficeSafe University" at bounding box center [45, 79] width 55 height 7
click at [63, 93] on div "HIPAA Training" at bounding box center [44, 93] width 80 height 6
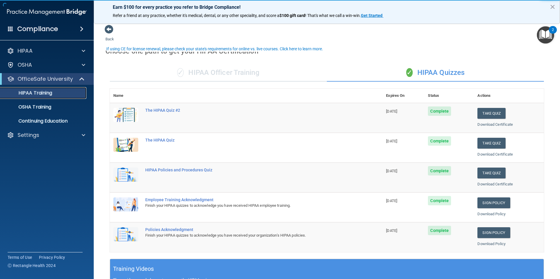
scroll to position [29, 0]
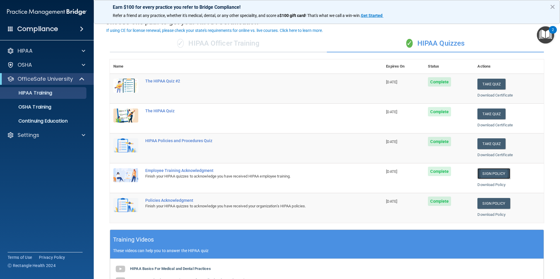
click at [492, 176] on link "Sign Policy" at bounding box center [493, 173] width 32 height 11
click at [490, 172] on link "Sign Policy" at bounding box center [493, 173] width 32 height 11
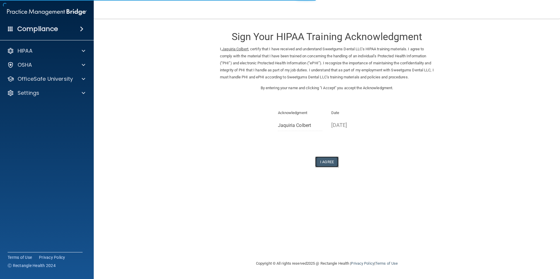
click at [331, 167] on button "I Agree" at bounding box center [326, 162] width 23 height 11
click at [322, 167] on button "I Agree" at bounding box center [326, 162] width 23 height 11
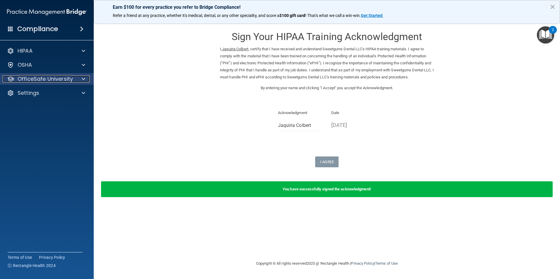
click at [70, 76] on p "OfficeSafe University" at bounding box center [45, 79] width 55 height 7
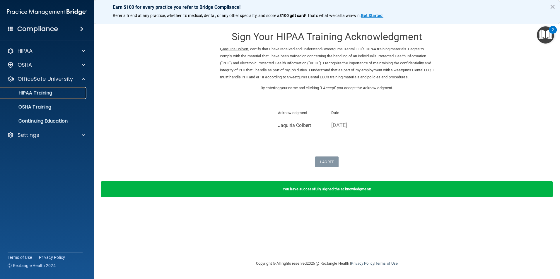
click at [68, 95] on div "HIPAA Training" at bounding box center [44, 93] width 80 height 6
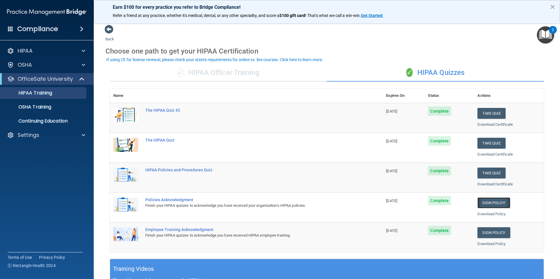
click at [496, 201] on link "Sign Policy" at bounding box center [493, 203] width 32 height 11
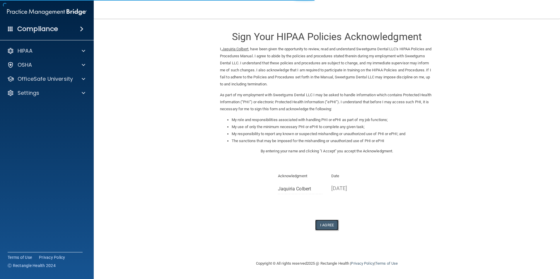
click at [327, 225] on button "I Agree" at bounding box center [326, 225] width 23 height 11
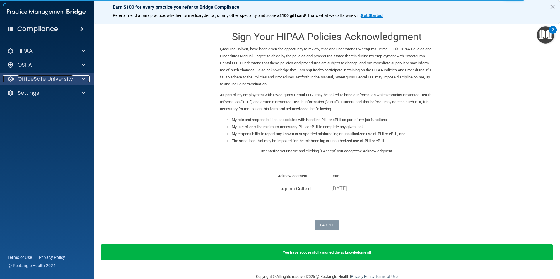
click at [55, 81] on p "OfficeSafe University" at bounding box center [45, 79] width 55 height 7
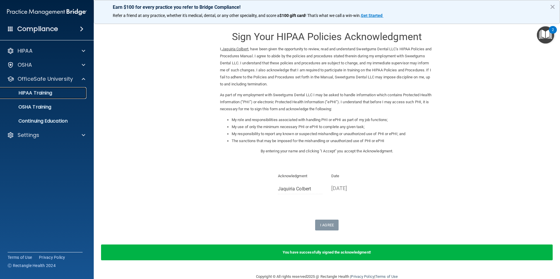
click at [66, 98] on link "HIPAA Training" at bounding box center [40, 93] width 92 height 12
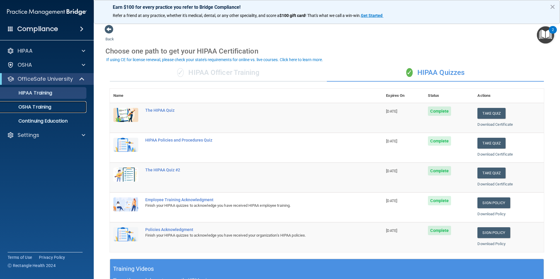
click at [39, 106] on p "OSHA Training" at bounding box center [27, 107] width 47 height 6
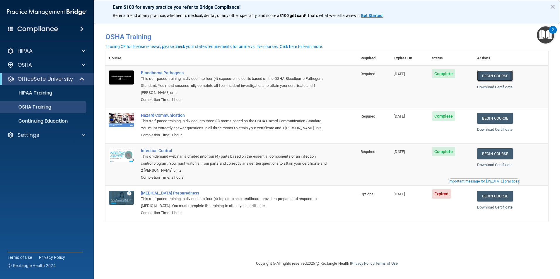
click at [494, 77] on link "Begin Course" at bounding box center [495, 76] width 36 height 11
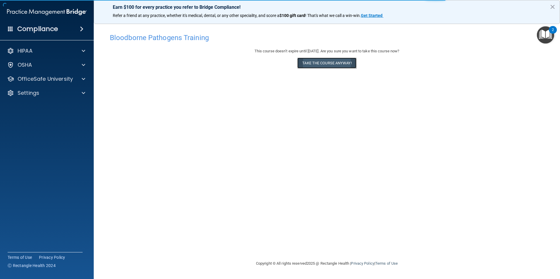
click at [318, 67] on button "Take the course anyway!" at bounding box center [326, 63] width 59 height 11
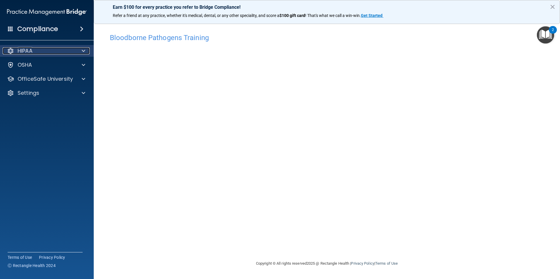
click at [55, 52] on div "HIPAA" at bounding box center [39, 50] width 73 height 7
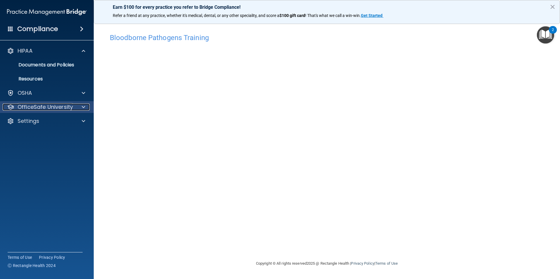
click at [57, 109] on p "OfficeSafe University" at bounding box center [45, 107] width 55 height 7
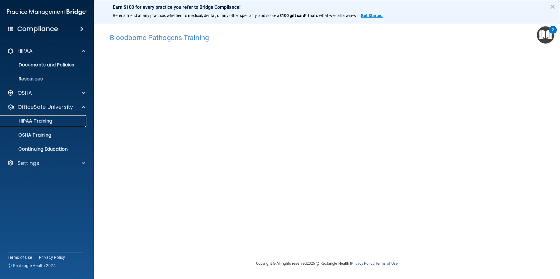
click at [56, 119] on div "HIPAA Training" at bounding box center [44, 121] width 80 height 6
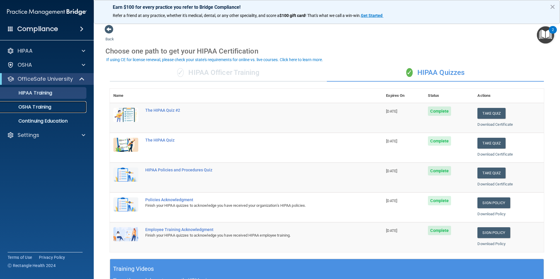
click at [52, 106] on div "OSHA Training" at bounding box center [44, 107] width 80 height 6
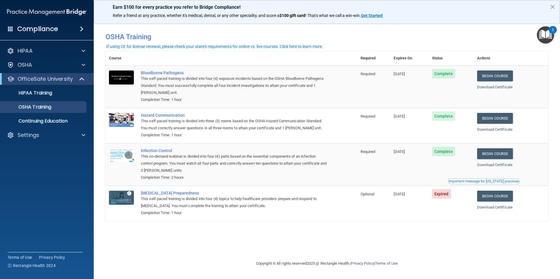
click at [505, 112] on td "Begin Course Download Certificate" at bounding box center [510, 125] width 75 height 35
click at [502, 116] on link "Begin Course" at bounding box center [495, 118] width 36 height 11
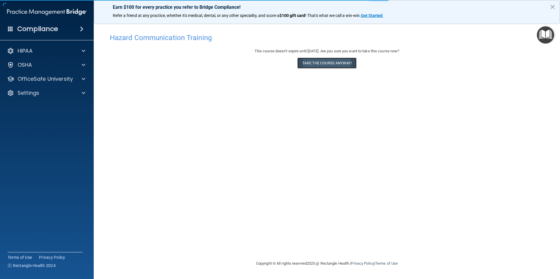
click at [346, 64] on button "Take the course anyway!" at bounding box center [326, 63] width 59 height 11
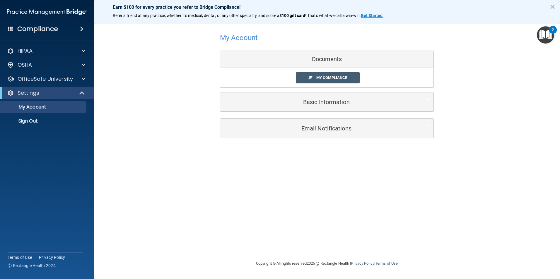
drag, startPoint x: 336, startPoint y: 81, endPoint x: 335, endPoint y: 90, distance: 8.6
click at [336, 86] on div "My Compliance My Compliance My BAA" at bounding box center [326, 78] width 213 height 20
click at [332, 77] on span "My Compliance" at bounding box center [331, 78] width 31 height 4
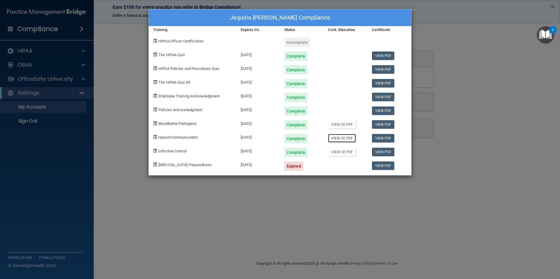
click at [328, 136] on link "View CE PDF" at bounding box center [342, 138] width 28 height 8
click at [343, 128] on link "View CE PDF" at bounding box center [342, 124] width 28 height 8
click at [458, 30] on div "Jaquiria Colbert's Compliance Training Expires On Status Cont. Education Certif…" at bounding box center [280, 139] width 560 height 279
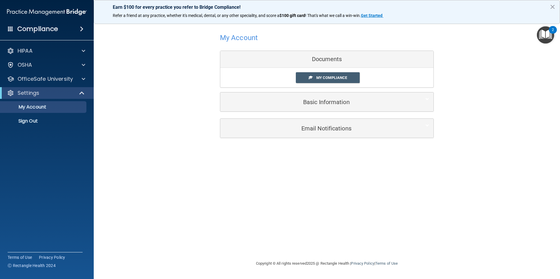
click at [57, 73] on div "HIPAA Documents and Policies Report an Incident Business Associates Emergency P…" at bounding box center [47, 87] width 94 height 89
click at [57, 79] on p "OfficeSafe University" at bounding box center [45, 79] width 55 height 7
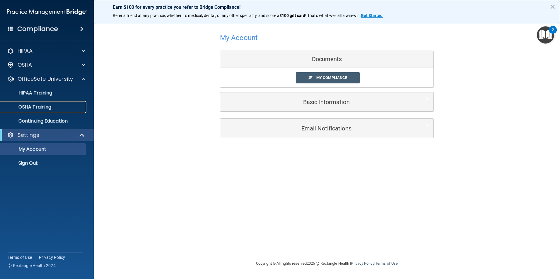
click at [56, 107] on div "OSHA Training" at bounding box center [44, 107] width 80 height 6
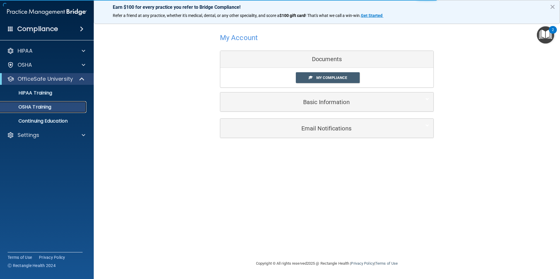
click at [60, 110] on div "OSHA Training" at bounding box center [44, 107] width 80 height 6
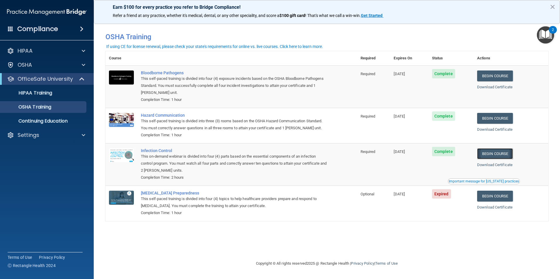
click at [489, 155] on link "Begin Course" at bounding box center [495, 153] width 36 height 11
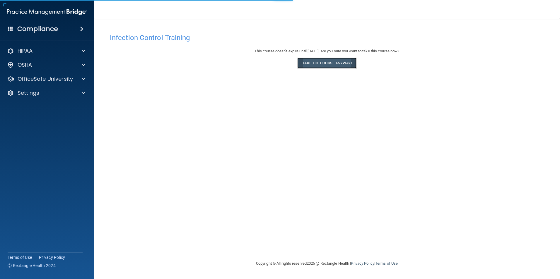
click at [337, 62] on button "Take the course anyway!" at bounding box center [326, 63] width 59 height 11
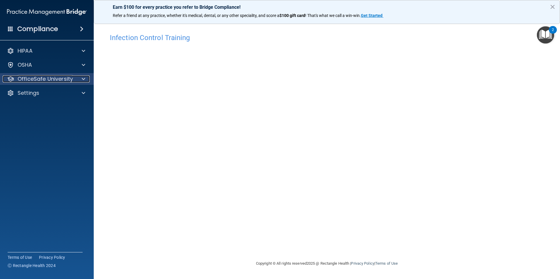
click at [45, 81] on p "OfficeSafe University" at bounding box center [45, 79] width 55 height 7
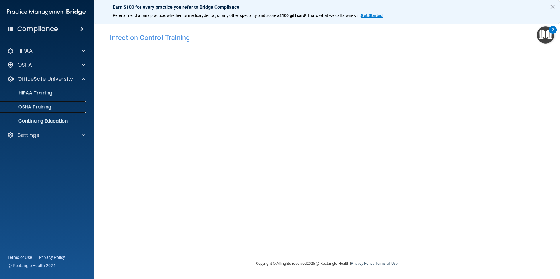
click at [49, 112] on link "OSHA Training" at bounding box center [40, 107] width 92 height 12
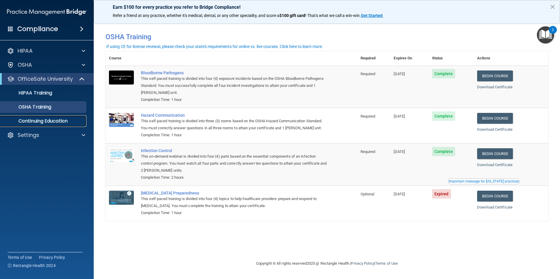
click at [51, 123] on p "Continuing Education" at bounding box center [44, 121] width 80 height 6
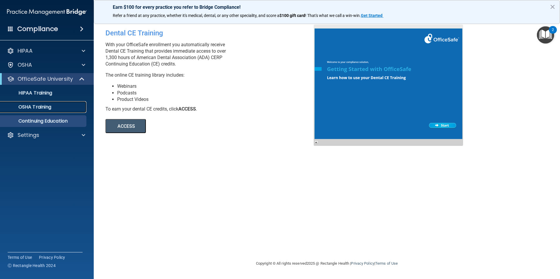
click at [48, 111] on link "OSHA Training" at bounding box center [40, 107] width 92 height 12
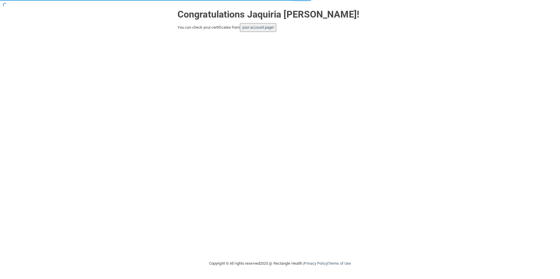
click at [262, 32] on button "your account page!" at bounding box center [258, 27] width 37 height 9
click at [265, 26] on link "your account page!" at bounding box center [258, 27] width 32 height 4
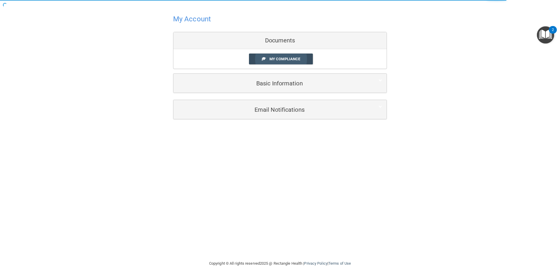
click at [282, 63] on link "My Compliance" at bounding box center [281, 59] width 64 height 11
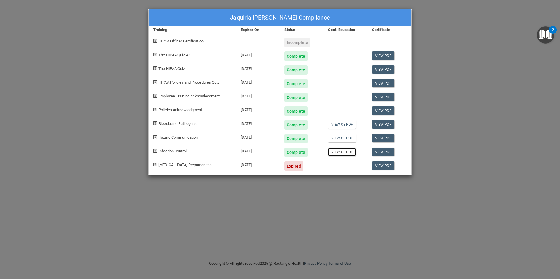
click at [347, 152] on link "View CE PDF" at bounding box center [342, 152] width 28 height 8
click at [304, 42] on div "Incomplete" at bounding box center [297, 42] width 26 height 9
